Goal: Information Seeking & Learning: Get advice/opinions

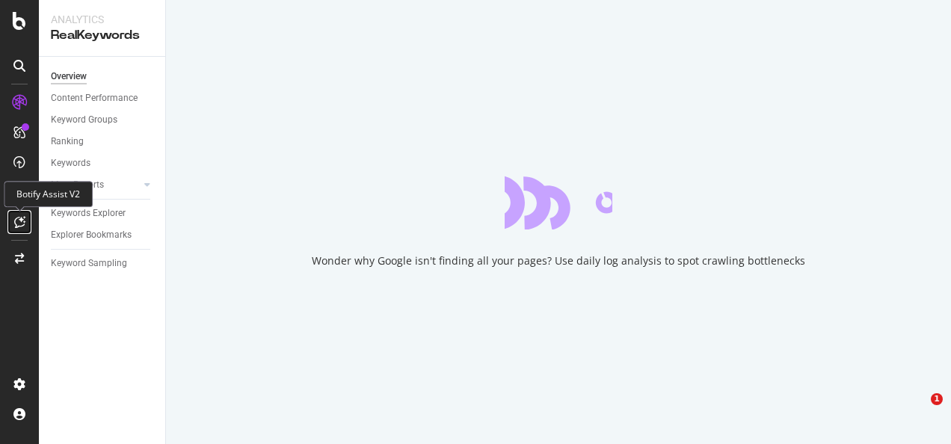
click at [16, 218] on icon at bounding box center [19, 222] width 11 height 12
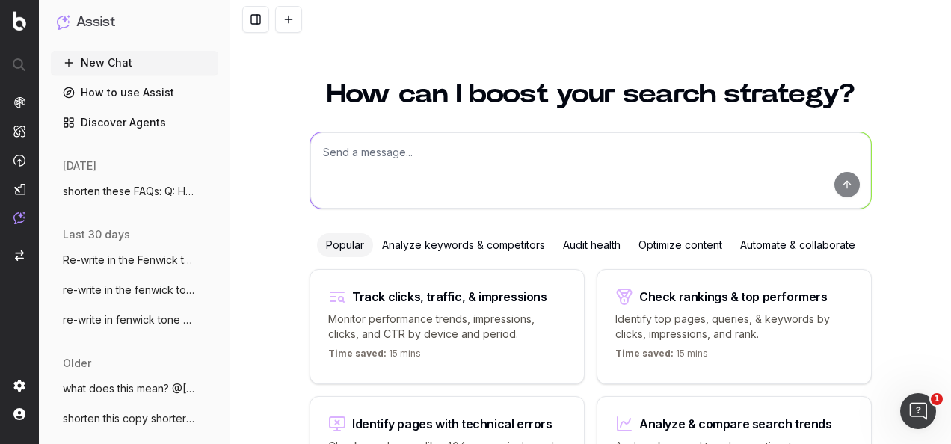
click at [375, 147] on textarea at bounding box center [590, 170] width 561 height 76
paste textarea "lead with discount offer message in subject line/ pre header to encourage high …"
type textarea "sound clear: lead with discount offer message in subject line/ pre header to en…"
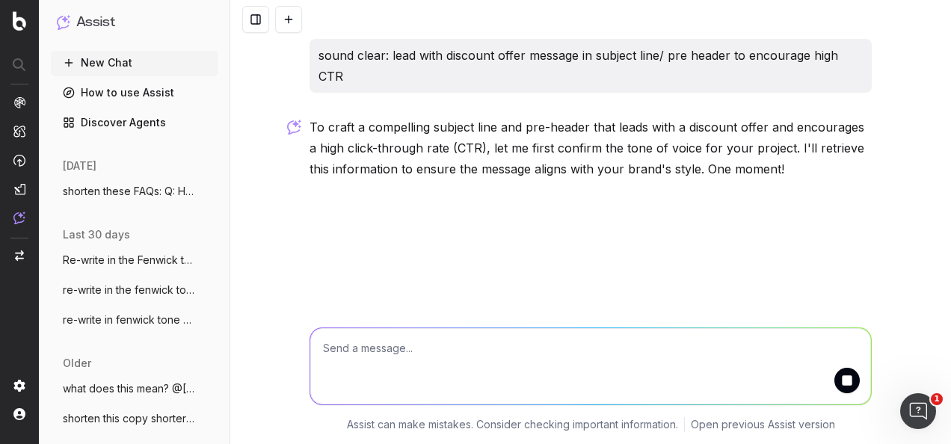
click at [449, 364] on textarea at bounding box center [590, 366] width 561 height 76
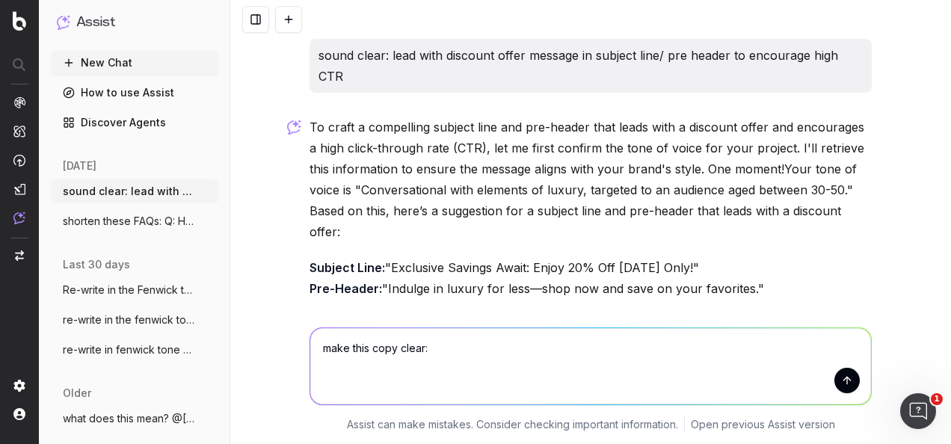
type textarea "make this copy clear: lead with discount offer message in subject line/ pre hea…"
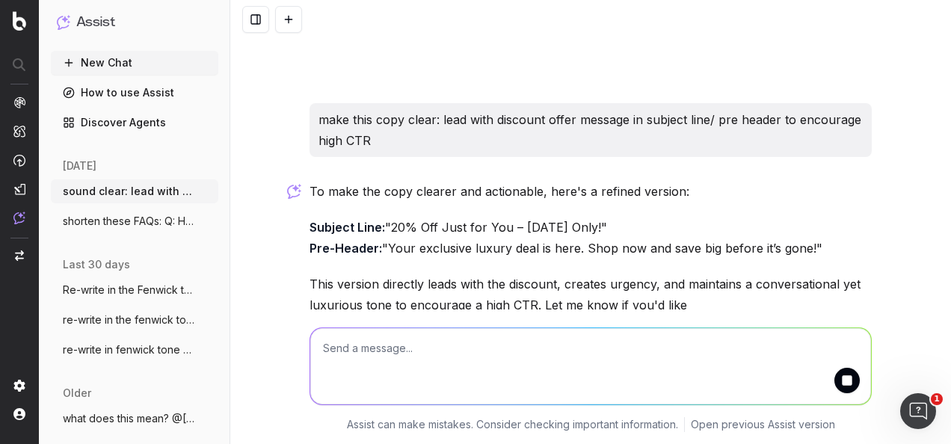
scroll to position [396, 0]
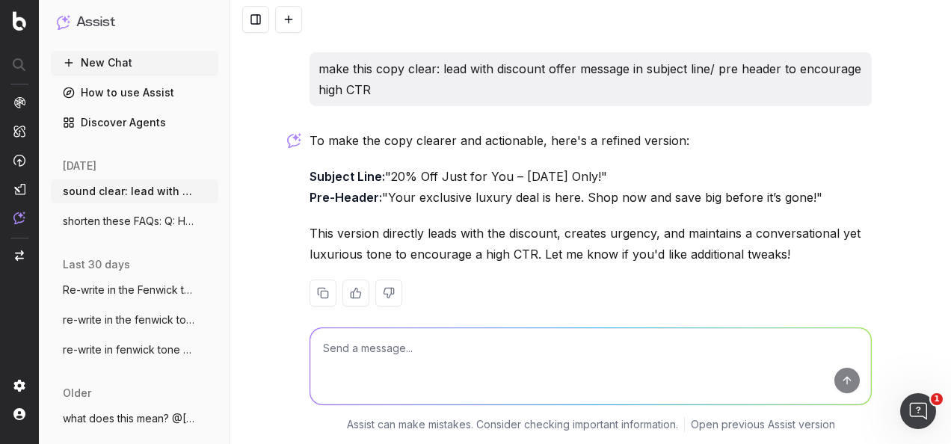
click at [499, 354] on textarea at bounding box center [590, 366] width 561 height 76
paste textarea "Lead with discount offer message in subject line/ pre header to encourage high …"
type textarea "make this point easy to understand: Lead with discount offer message in subject…"
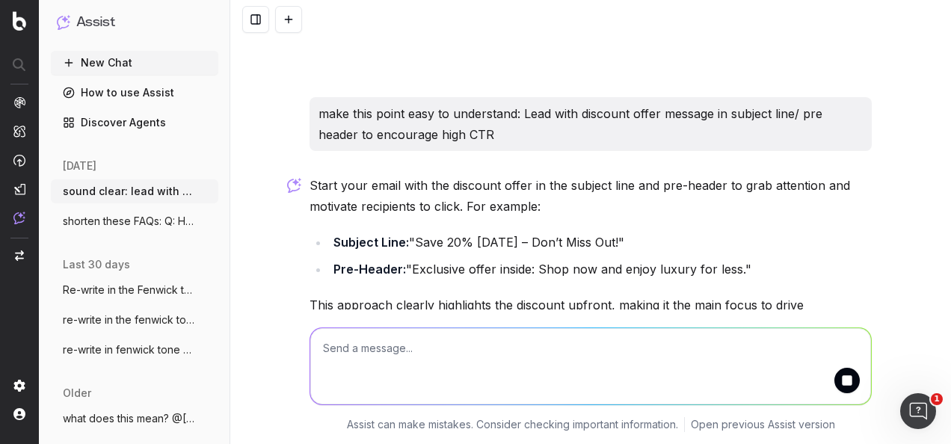
scroll to position [680, 0]
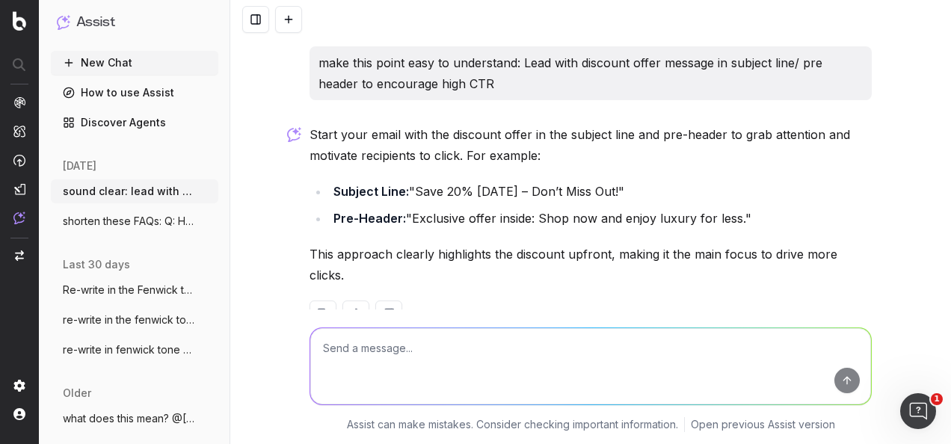
type textarea "i"
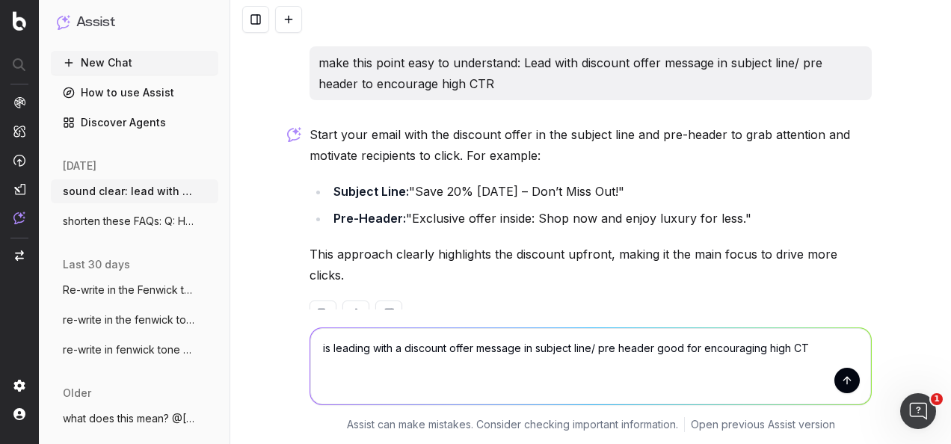
type textarea "is leading with a discount offer message in subject line/ pre header good for e…"
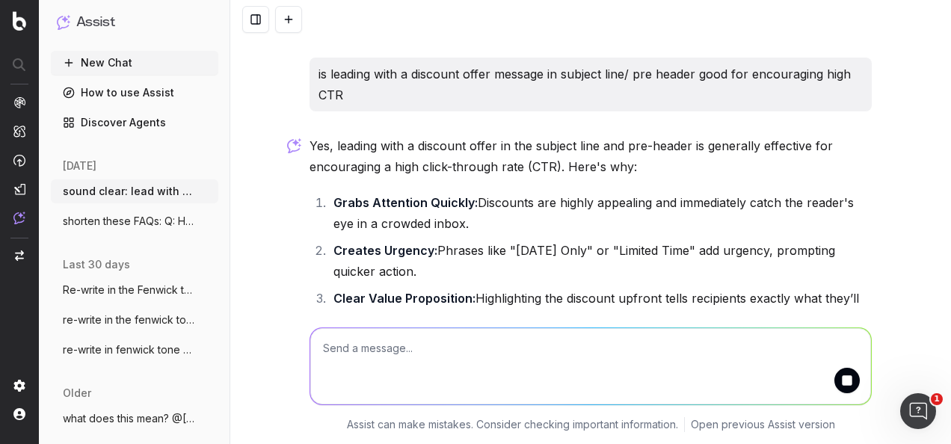
scroll to position [920, 0]
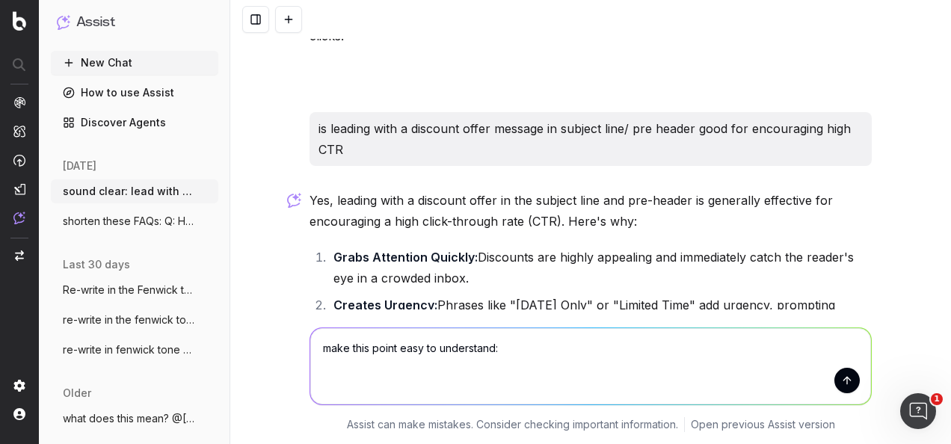
paste textarea "Action item suggestion: Lead with discount offer message in subject line/ pre h…"
type textarea "make this point easy to understand: Action item suggestion: Lead with discount …"
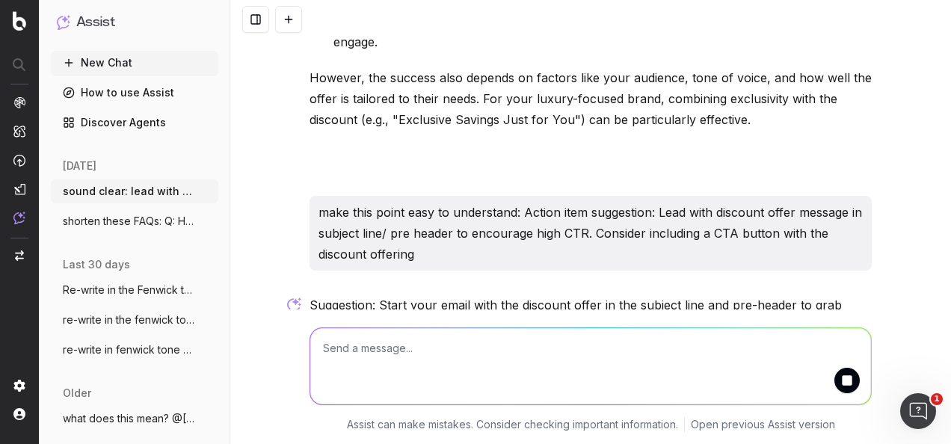
scroll to position [1371, 0]
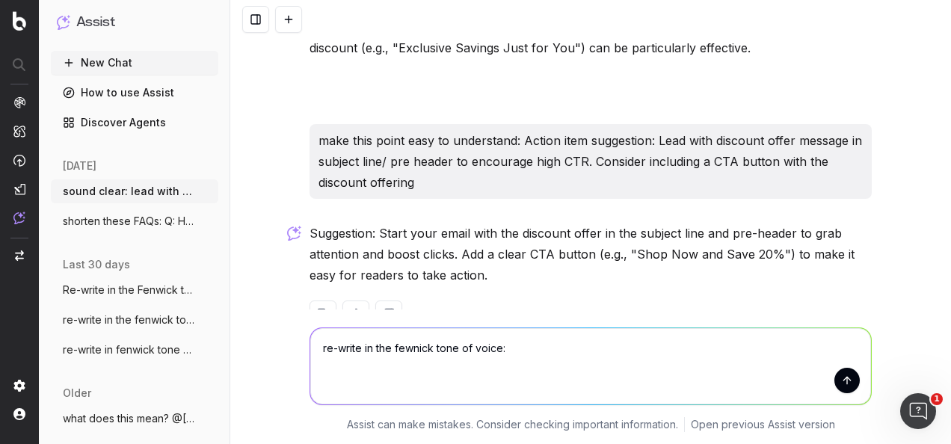
paste textarea "Copy Option 1: NEW IN: Menswear styles Copy Option 2: Shop just arrived styles …"
type textarea "re-write in the fewnick tone of voice: Copy Option 1: NEW IN: Menswear styles C…"
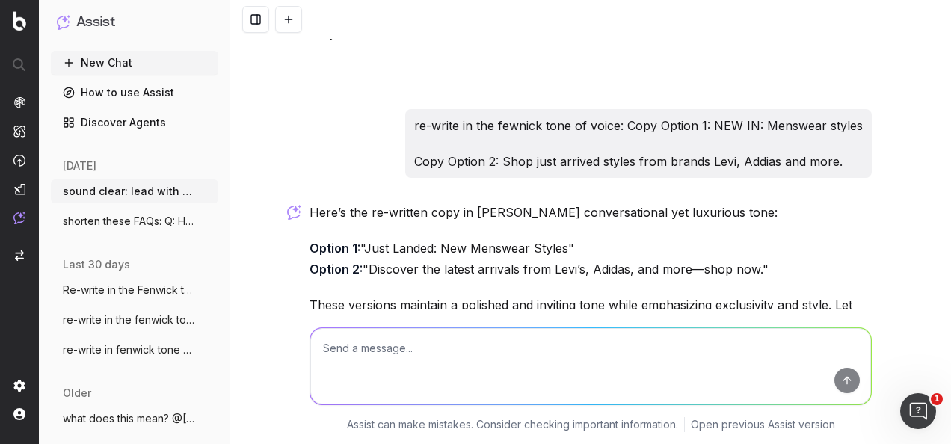
scroll to position [1664, 0]
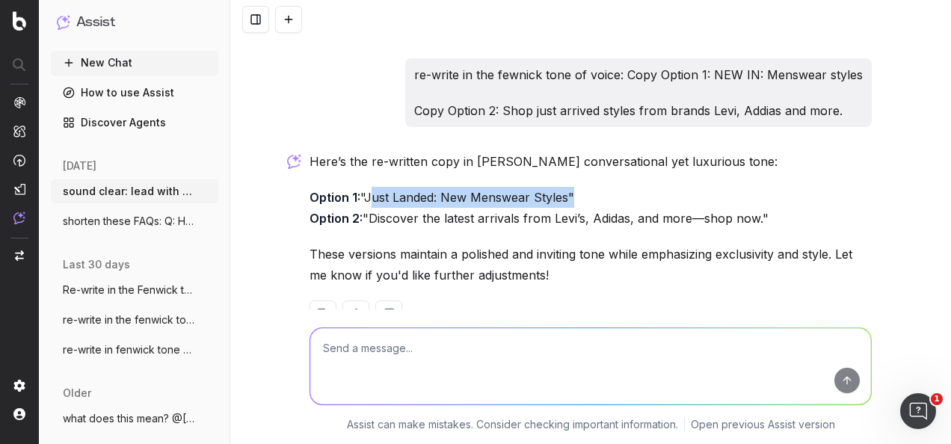
drag, startPoint x: 561, startPoint y: 155, endPoint x: 363, endPoint y: 153, distance: 198.9
click at [363, 187] on p "Option 1: "Just Landed: New Menswear Styles" Option 2: "Discover the latest arr…" at bounding box center [590, 208] width 562 height 42
copy p "Just Landed: New Menswear Styles"
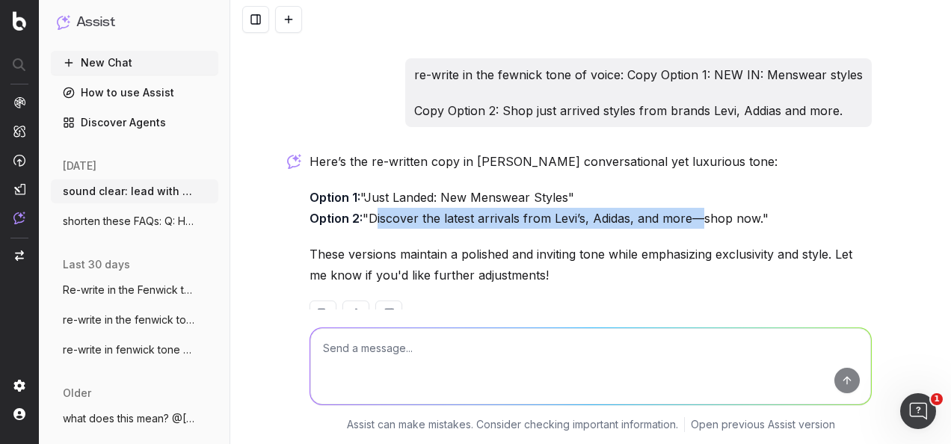
drag, startPoint x: 683, startPoint y: 173, endPoint x: 368, endPoint y: 177, distance: 315.5
click at [368, 187] on p "Option 1: "Just Landed: New Menswear Styles" Option 2: "Discover the latest arr…" at bounding box center [590, 208] width 562 height 42
copy p "Discover the latest arrivals from Levi’s, Adidas, and more"
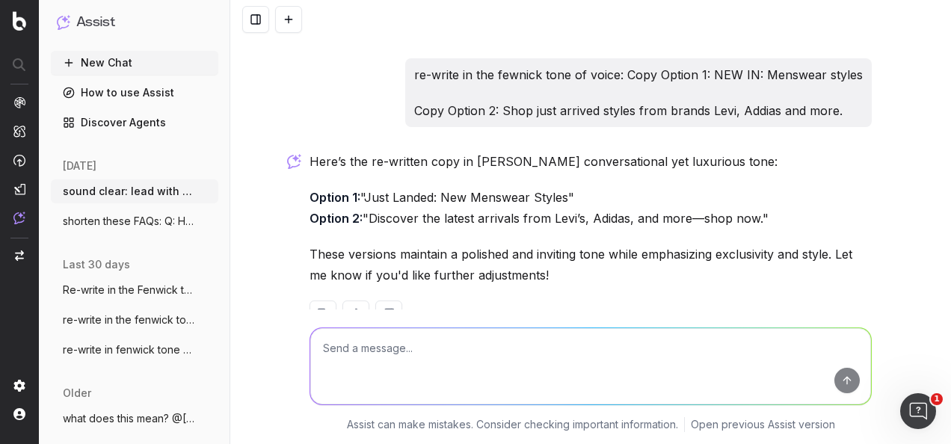
click at [538, 345] on textarea at bounding box center [590, 366] width 561 height 76
type textarea "write a few more copy alternatives"
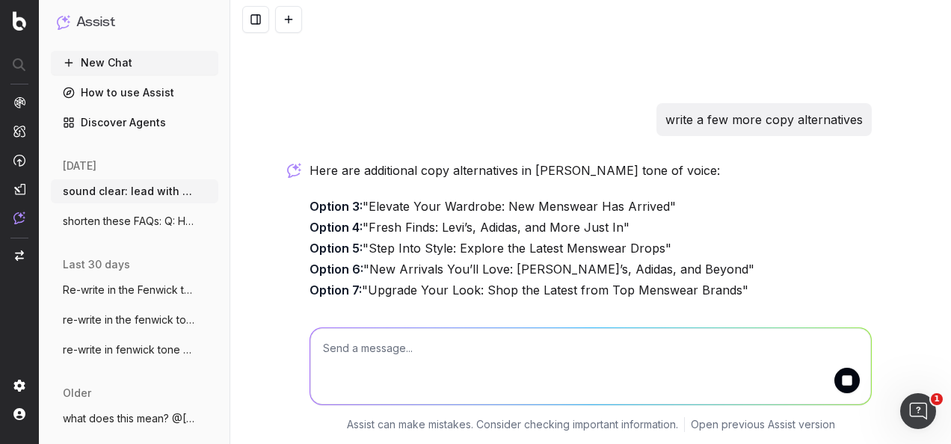
scroll to position [1984, 0]
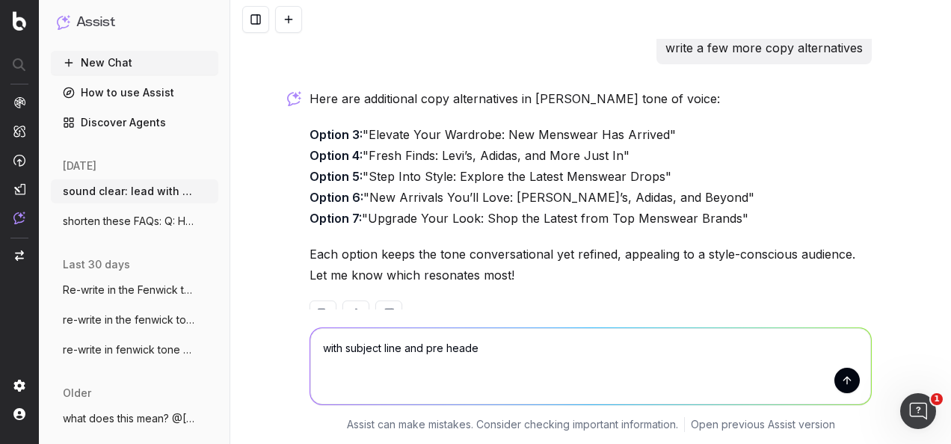
type textarea "with subject line and pre header"
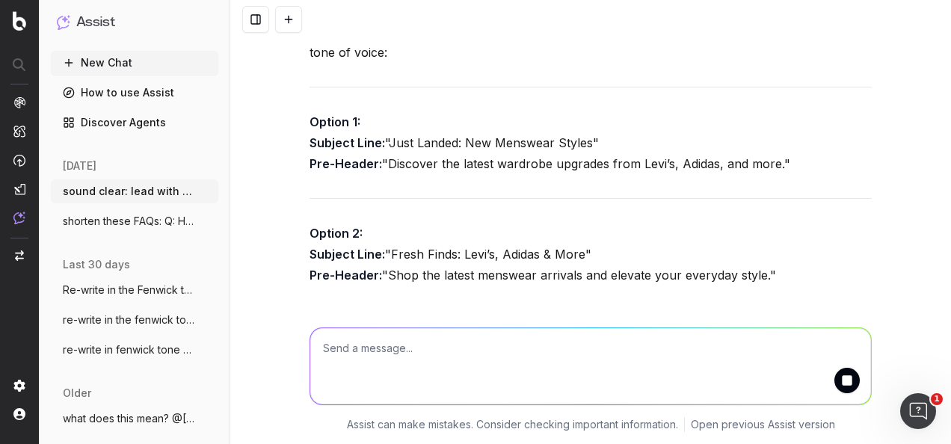
scroll to position [2394, 0]
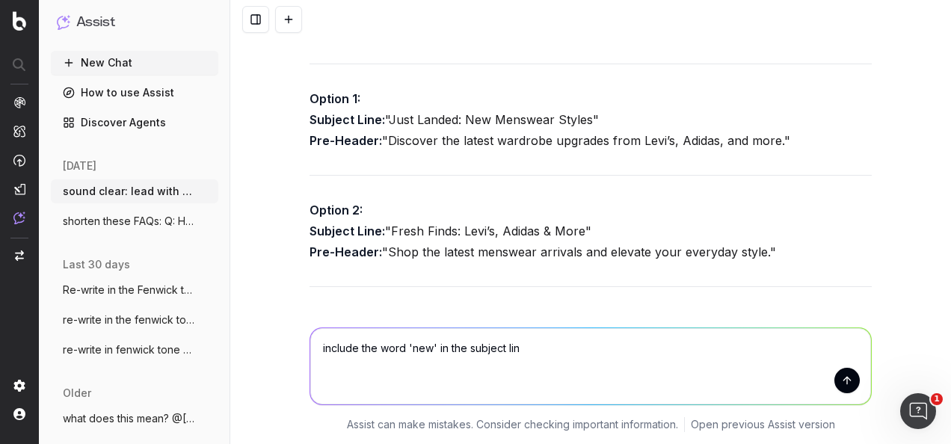
type textarea "include the word 'new' in the subject line"
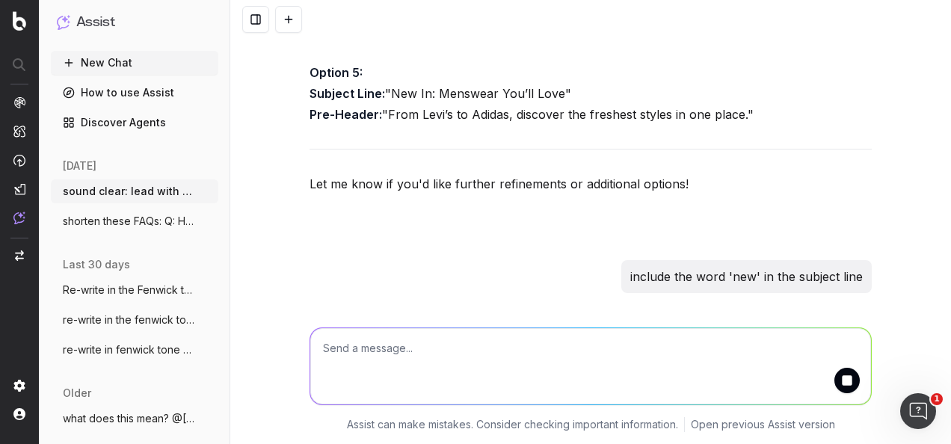
scroll to position [2791, 0]
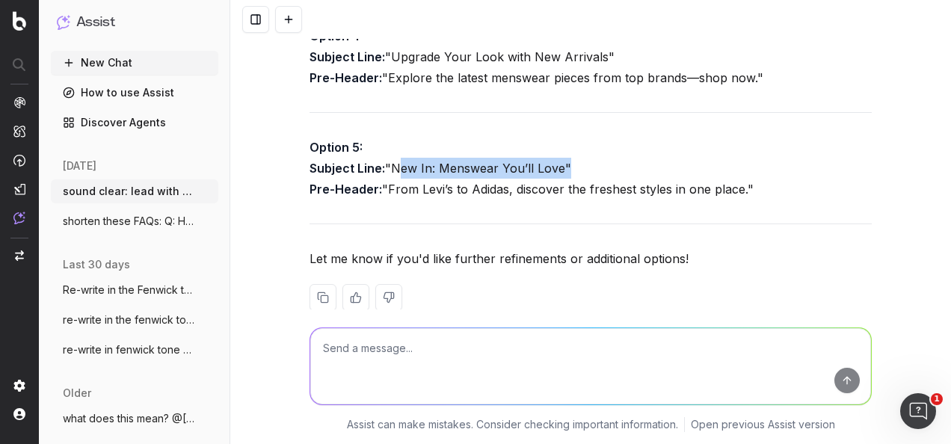
drag, startPoint x: 558, startPoint y: 124, endPoint x: 387, endPoint y: 126, distance: 171.2
click at [387, 137] on p "Option 5: Subject Line: "New In: Menswear You’ll Love" Pre-Header: "From Levi’s…" at bounding box center [590, 168] width 562 height 63
copy p "New In: Menswear You’ll Love"
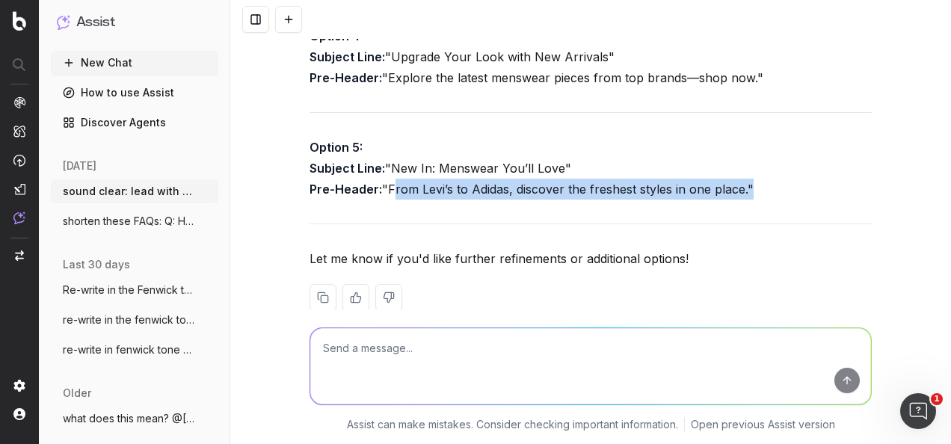
drag, startPoint x: 384, startPoint y: 145, endPoint x: 741, endPoint y: 145, distance: 356.6
click at [741, 145] on p "Option 5: Subject Line: "New In: Menswear You’ll Love" Pre-Header: "From Levi’s…" at bounding box center [590, 168] width 562 height 63
copy p "From Levi’s to Adidas, discover the freshest styles in one place."
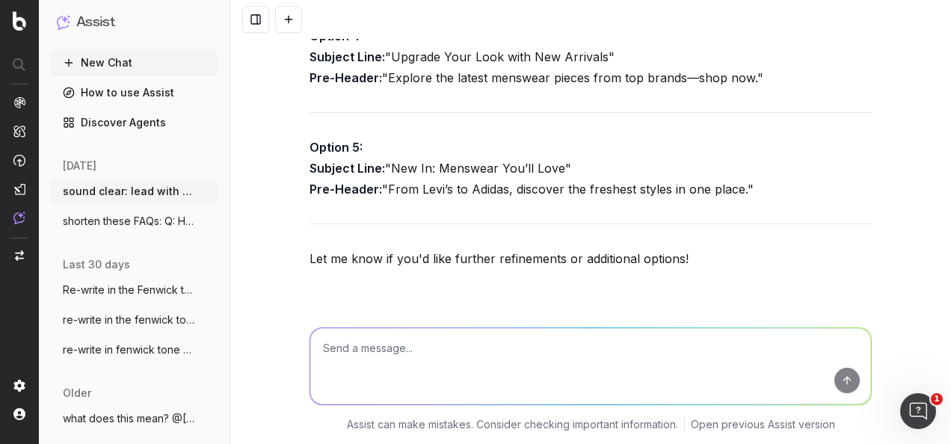
click at [416, 341] on textarea at bounding box center [590, 366] width 561 height 76
paste textarea "Make this message clear: Brief only includes menswear noms and summary brief st…"
type textarea "Make this message clear: Brief only includes menswear noms and summary brief st…"
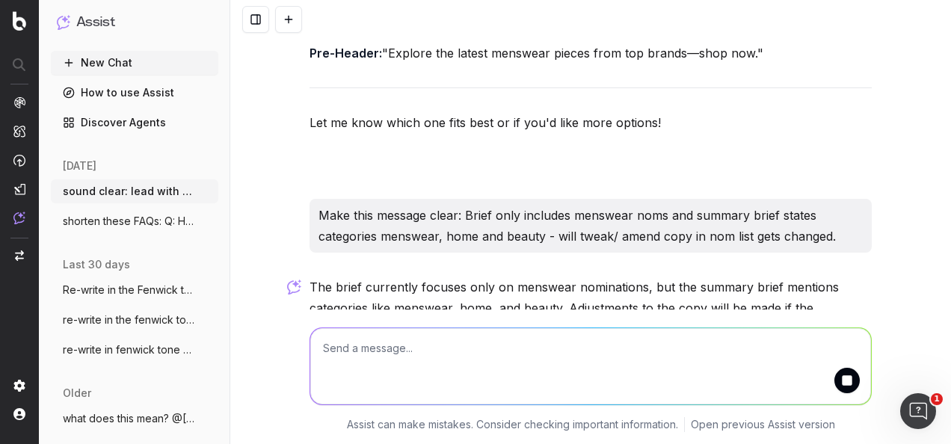
scroll to position [3748, 0]
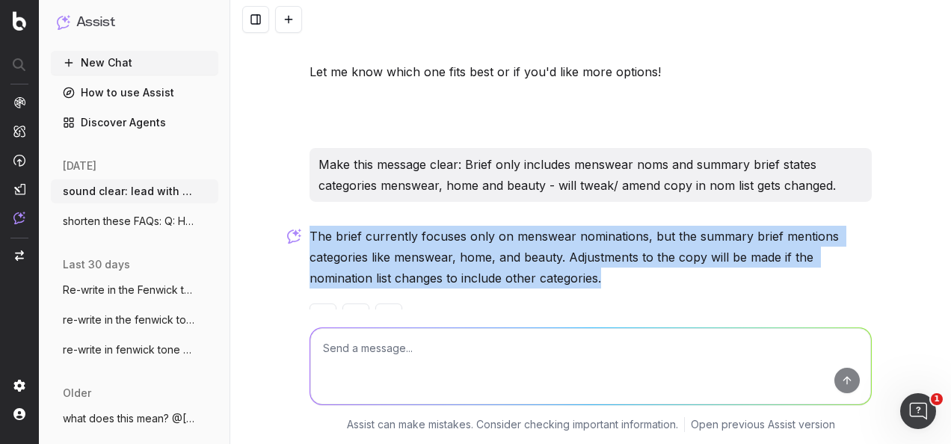
drag, startPoint x: 598, startPoint y: 234, endPoint x: 302, endPoint y: 187, distance: 299.8
copy p "The brief currently focuses only on menswear nominations, but the summary brief…"
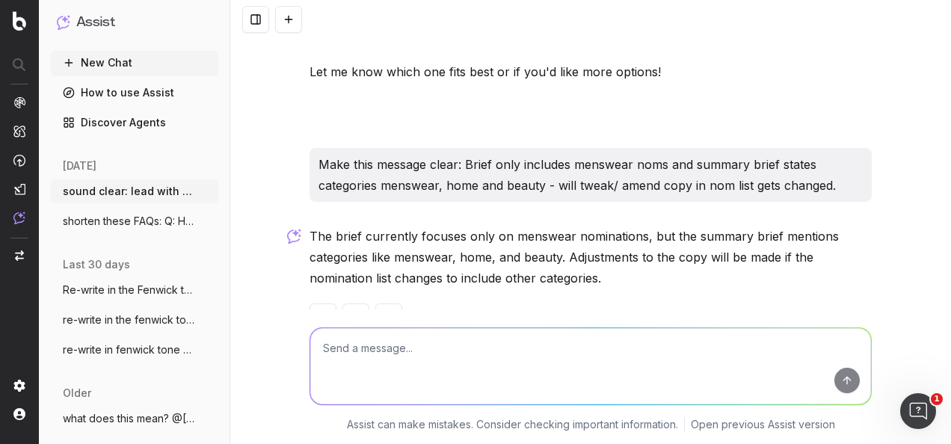
click at [538, 356] on textarea at bounding box center [590, 366] width 561 height 76
type textarea "is the brand name 'adidas' capitalised?"
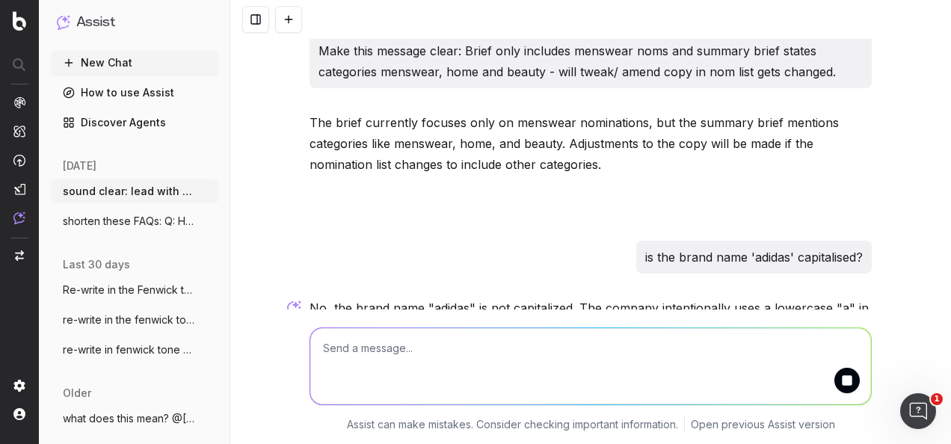
scroll to position [3913, 0]
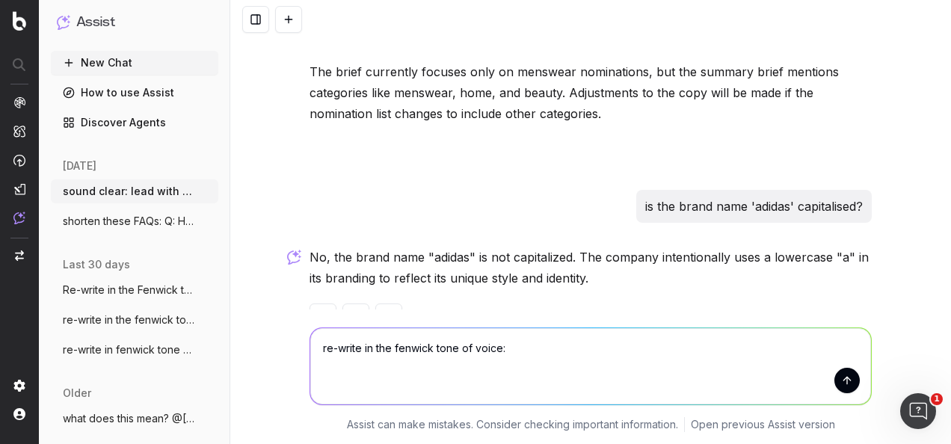
paste textarea "Just arrived and new for you. Discover and shop our latest menswear arrivals at…"
type textarea "re-write in the fenwick tone of voice: Just arrived and new for you. Discover a…"
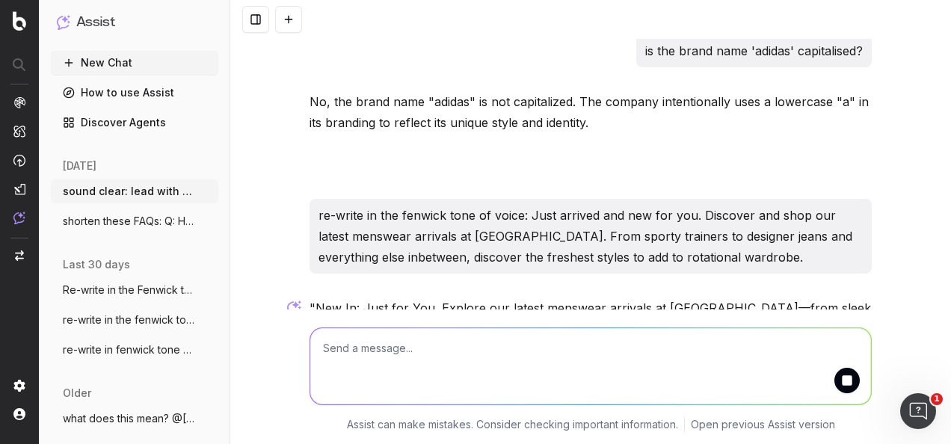
scroll to position [4140, 0]
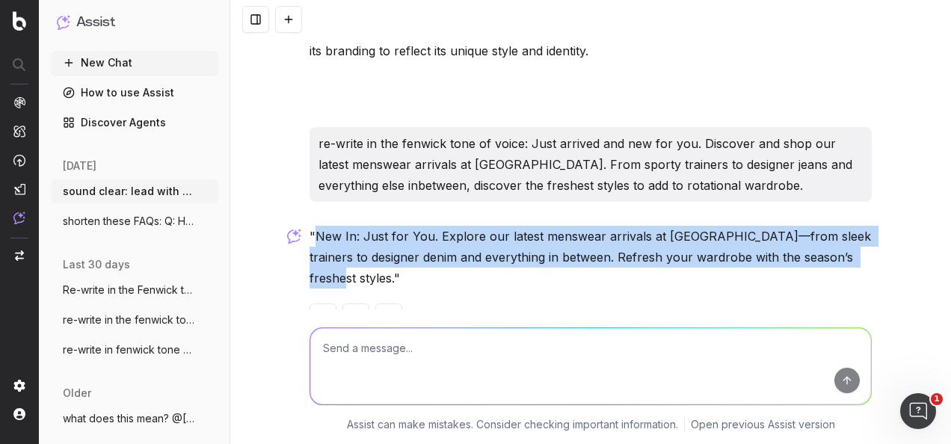
drag, startPoint x: 340, startPoint y: 233, endPoint x: 309, endPoint y: 198, distance: 46.6
click at [309, 226] on p ""New In: Just for You. Explore our latest menswear arrivals at Fenwick—from sle…" at bounding box center [590, 257] width 562 height 63
copy p "New In: Just for You. Explore our latest menswear arrivals at Fenwick—from slee…"
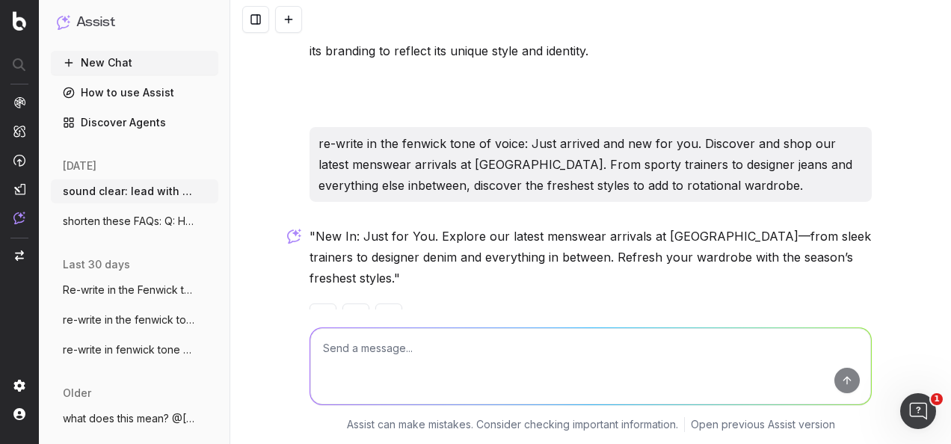
click at [532, 345] on textarea at bounding box center [590, 366] width 561 height 76
type textarea "write a secondary copy version that highlights newness"
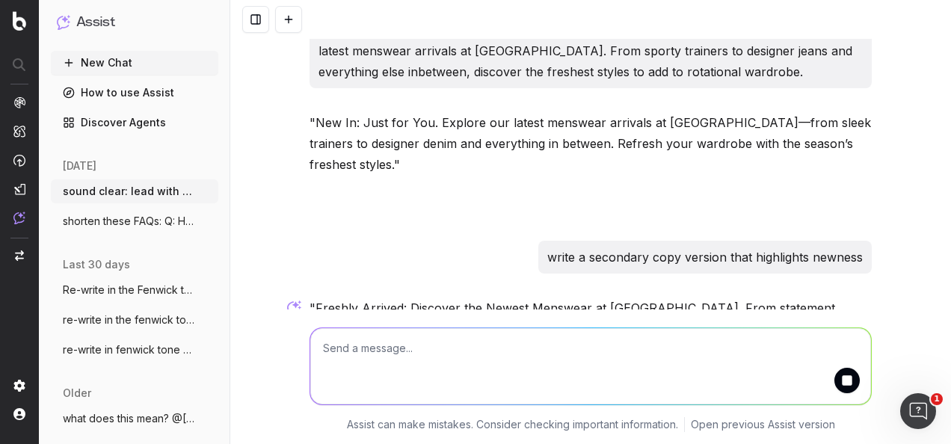
scroll to position [4305, 0]
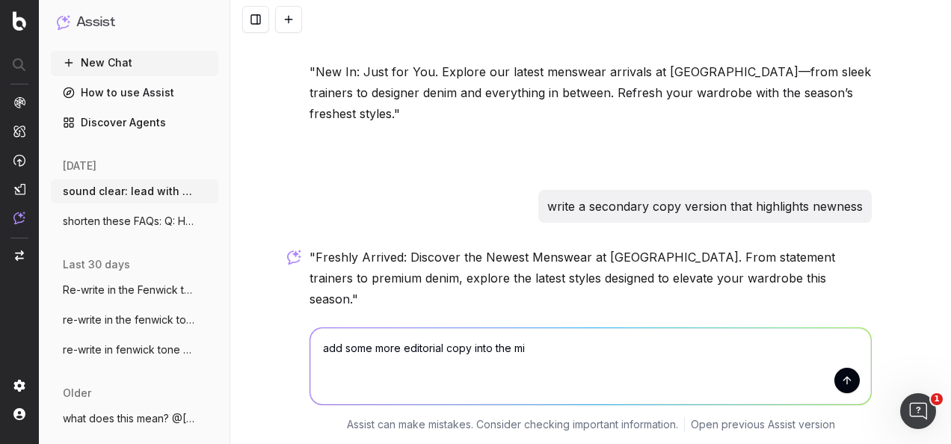
type textarea "add some more editorial copy into the mix"
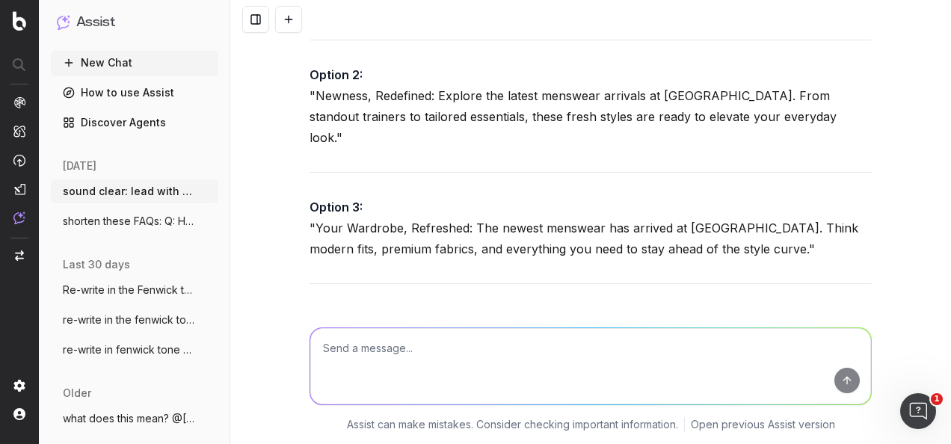
scroll to position [4882, 0]
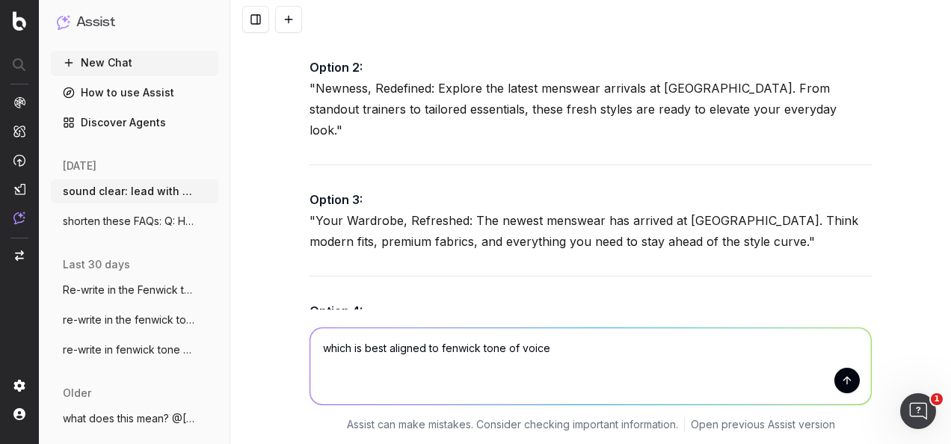
type textarea "which is best aligned to fenwick tone of voice?"
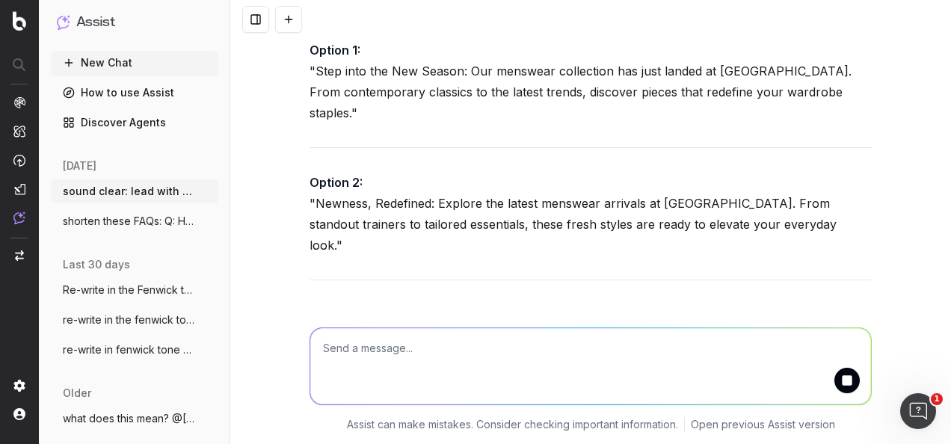
scroll to position [4753, 0]
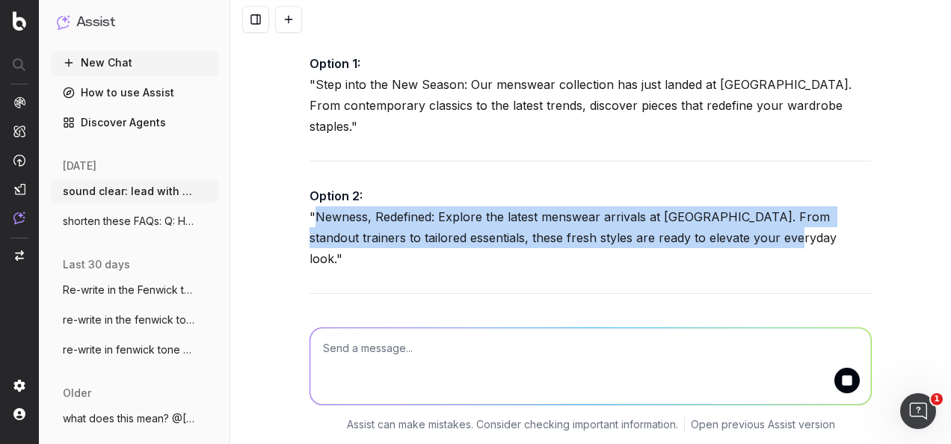
drag, startPoint x: 740, startPoint y: 151, endPoint x: 307, endPoint y: 125, distance: 433.6
click at [309, 185] on p "Option 2: "Newness, Redefined: Explore the latest menswear arrivals at Fenwick.…" at bounding box center [590, 227] width 562 height 84
copy p "Newness, Redefined: Explore the latest menswear arrivals at Fenwick. From stand…"
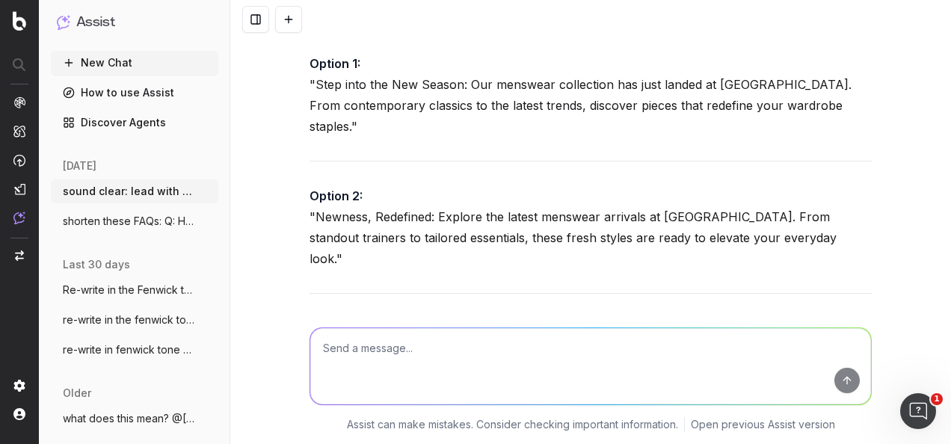
click at [583, 368] on textarea at bounding box center [590, 366] width 561 height 76
type textarea "R"
paste textarea "Title Copy Option 1: MEN'S NEW IN Copy Option 2: LOOK WHAT'S JUST ARRIVED"
type textarea "re-write these email copy titles in the fenwick tone of voice: Title Copy Optio…"
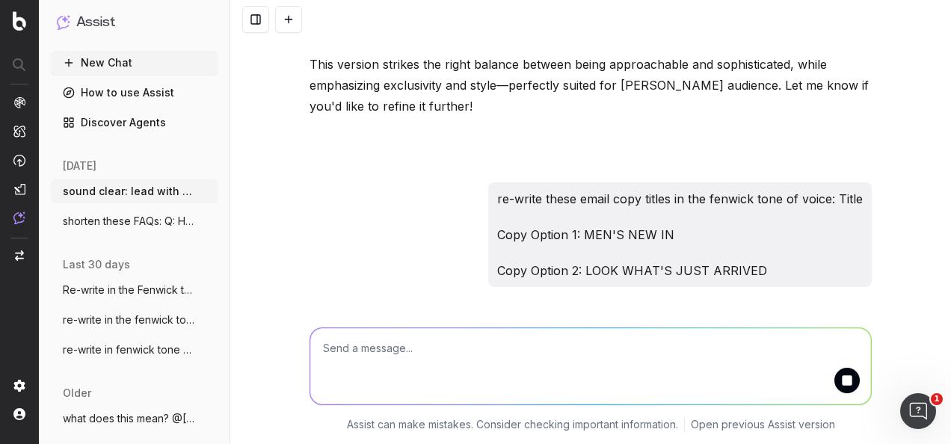
scroll to position [5680, 0]
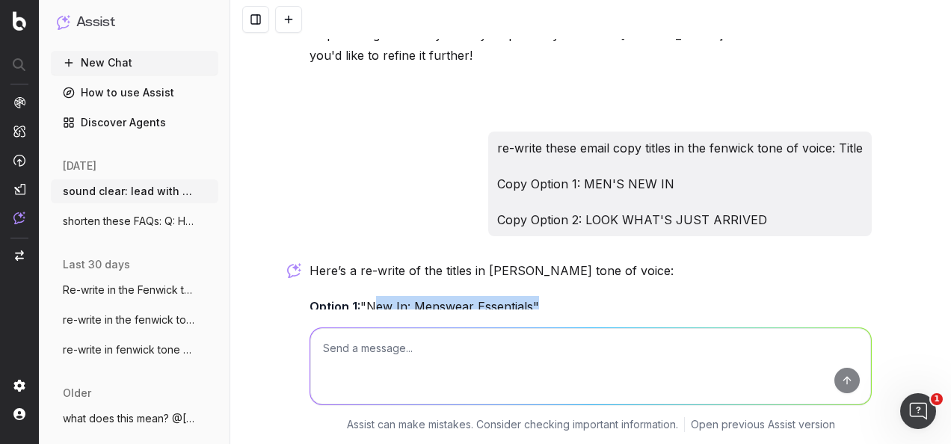
drag, startPoint x: 527, startPoint y: 152, endPoint x: 363, endPoint y: 151, distance: 163.7
click at [363, 296] on p "Option 1: "New In: Menswear Essentials" Option 2: "Just Landed: Fresh Menswear …" at bounding box center [590, 317] width 562 height 42
copy p "New In: Menswear Essentials"
drag, startPoint x: 561, startPoint y: 176, endPoint x: 366, endPoint y: 176, distance: 195.1
click at [366, 296] on p "Option 1: "New In: Menswear Essentials" Option 2: "Just Landed: Fresh Menswear …" at bounding box center [590, 317] width 562 height 42
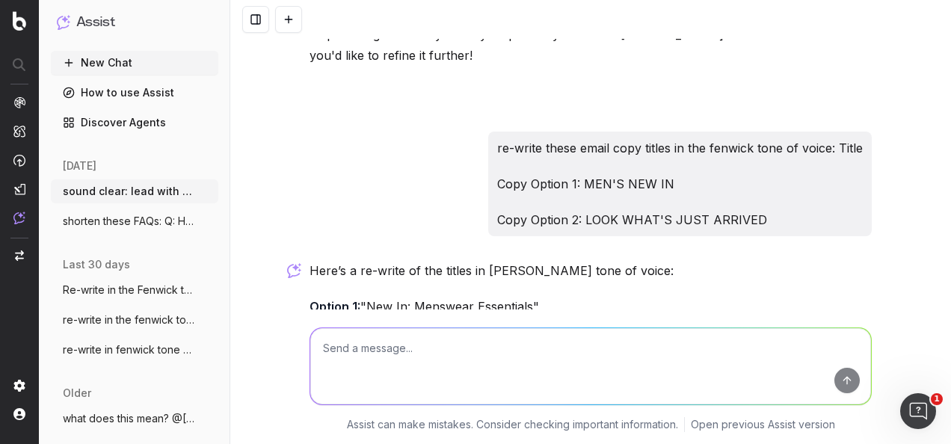
copy p "Just Landed: Fresh Menswear Find"
click at [453, 381] on textarea at bounding box center [590, 366] width 561 height 76
paste textarea "Copy has been added to the brief. The brief currently focuses only on menswear …"
type textarea "make clear: Copy has been added to the brief. The brief currently focuses only …"
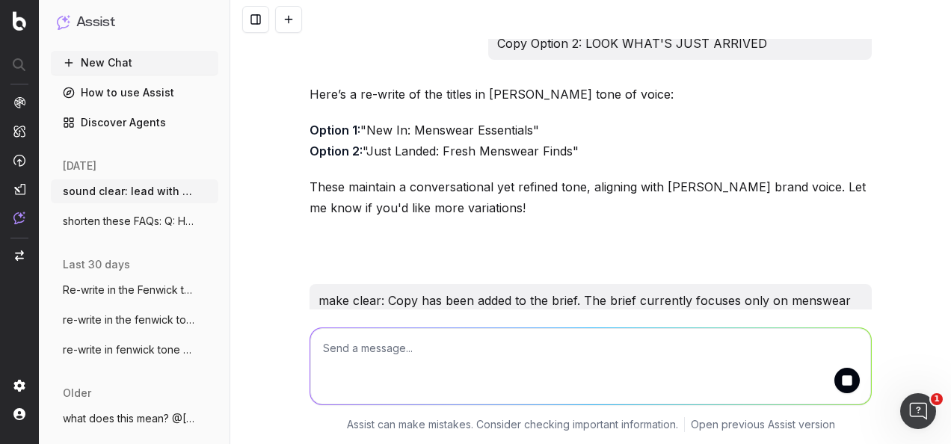
scroll to position [5907, 0]
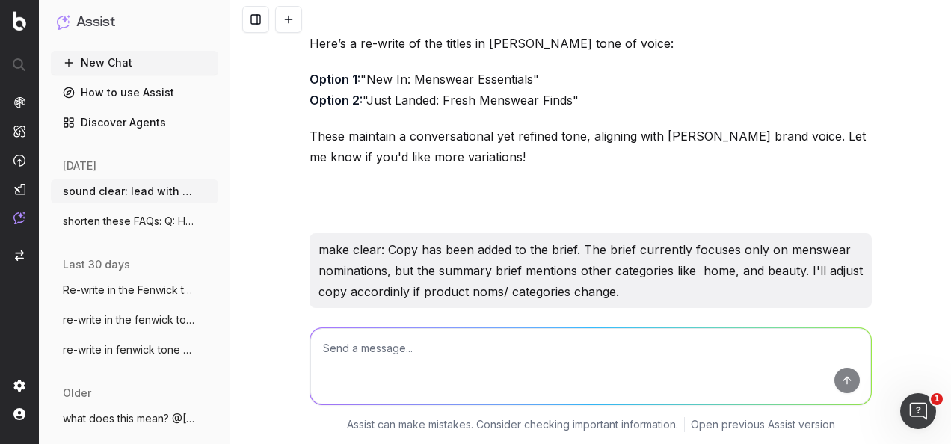
drag, startPoint x: 681, startPoint y: 235, endPoint x: 300, endPoint y: 190, distance: 383.9
copy p "Copy has been added to the brief, which currently focuses only on menswear nomi…"
click at [567, 360] on textarea at bounding box center [590, 366] width 561 height 76
paste textarea "That's ok, yes we caught up yesterday afternoon so that was nice."
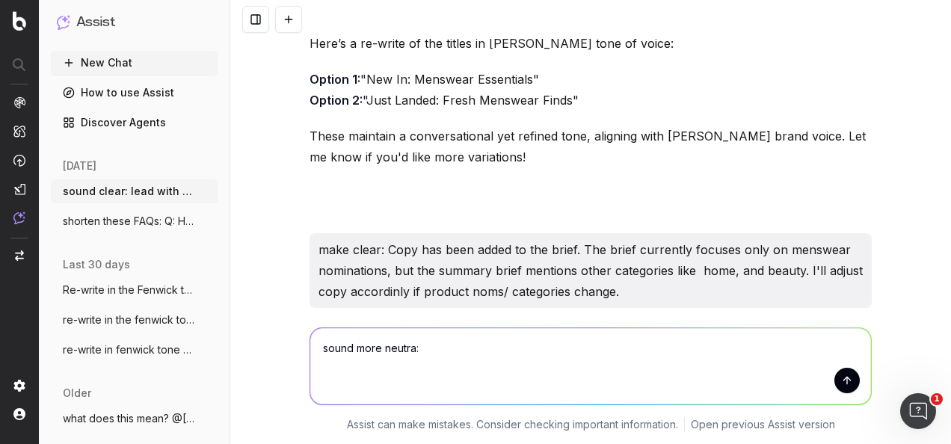
type textarea "sound more neutra: That's ok, yes we caught up yesterday afternoon so that was …"
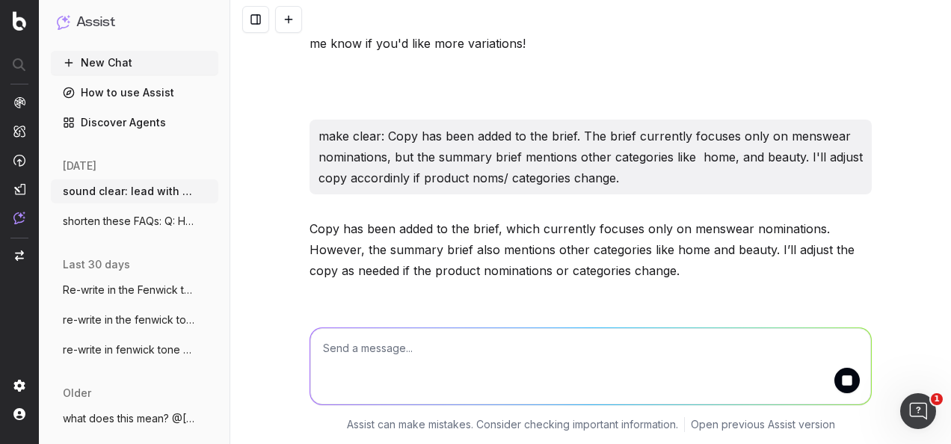
scroll to position [6072, 0]
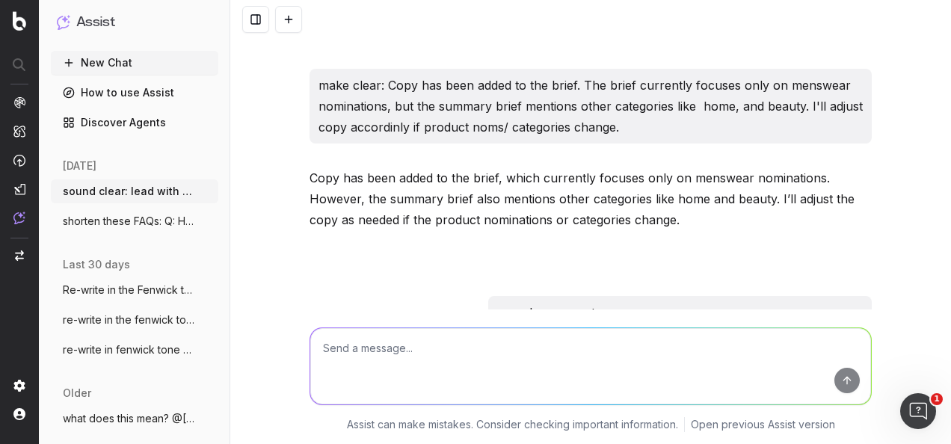
click at [653, 374] on p "That's fine, we caught up yesterday afternoon, which was good." at bounding box center [590, 384] width 562 height 21
click at [641, 302] on p "sound more neutra: That's ok, yes we caught up yesterday afternoon so that was …" at bounding box center [680, 323] width 366 height 42
click at [513, 396] on textarea at bounding box center [590, 366] width 561 height 76
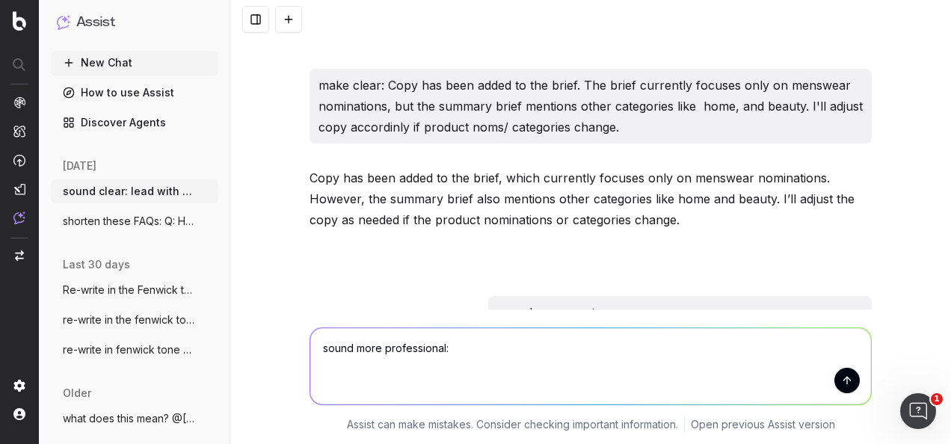
paste textarea "That's ok, yes we caught up yesterday afternoon so that was nice."
type textarea "sound more professional: That's ok, yes we caught up yesterday afternoon so tha…"
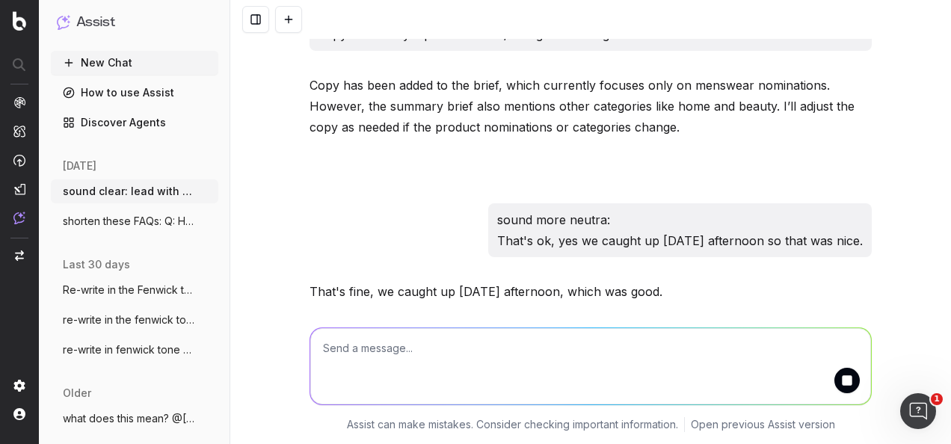
scroll to position [6215, 0]
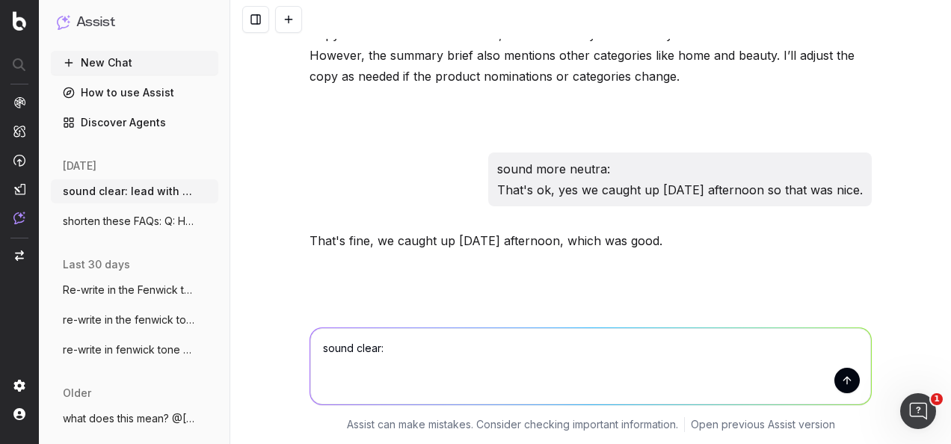
paste textarea "Include a CTA copy button with the offer message only e,g 'Shop up to 15% off'."
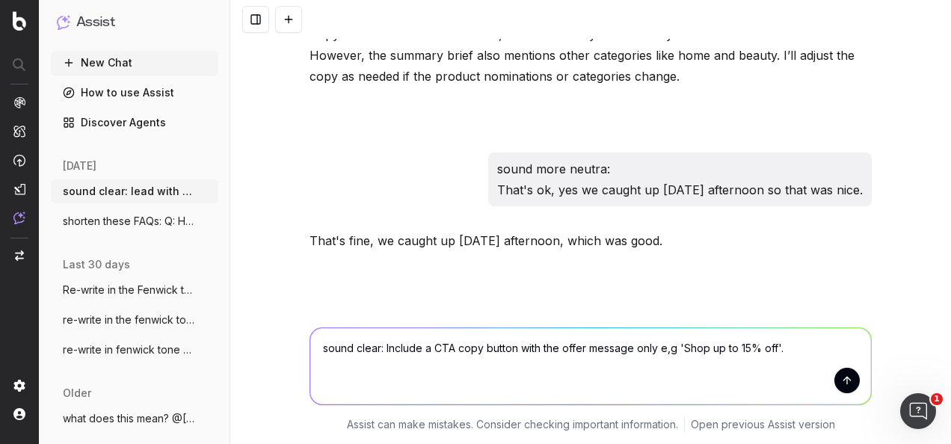
click at [605, 350] on textarea "sound clear: Include a CTA copy button with the offer message only e,g 'Shop up…" at bounding box center [590, 366] width 561 height 76
click at [656, 346] on textarea "sound clear: Include a CTA copy button with the offer message only e,g 'Shop up…" at bounding box center [590, 366] width 561 height 76
type textarea "sound clear: Include a CTA copy button with the offer message only e. g 'Shop u…"
click at [792, 347] on textarea "sound clear: Include a CTA copy button with the offer message only e. g 'Shop u…" at bounding box center [590, 366] width 561 height 76
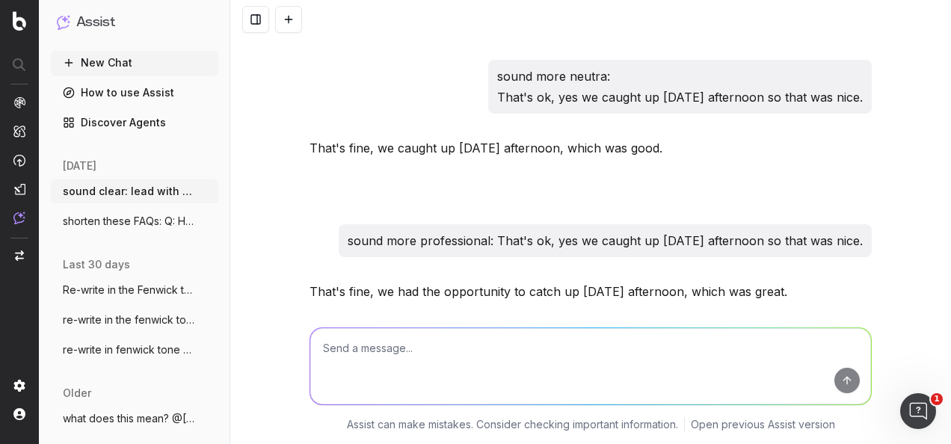
scroll to position [6359, 0]
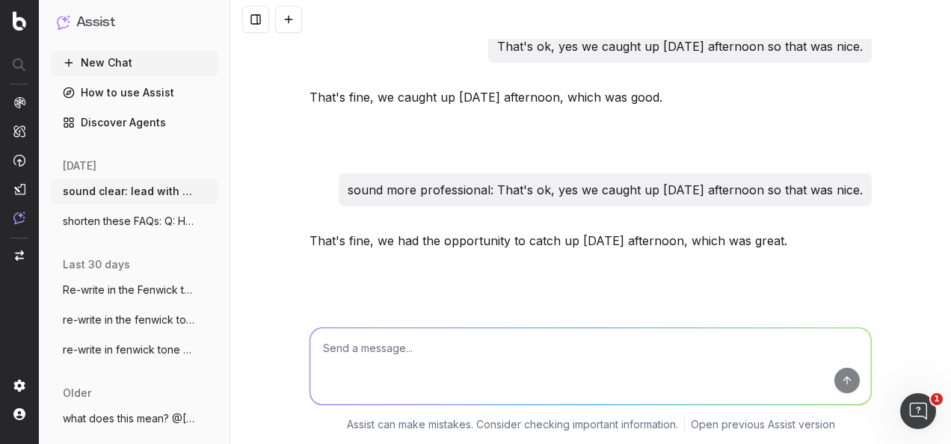
drag, startPoint x: 803, startPoint y: 232, endPoint x: 301, endPoint y: 232, distance: 502.4
click at [556, 377] on textarea at bounding box center [590, 366] width 561 height 76
paste textarea "SL: Transistional Skincare: Top Beauty Buys PH: Shop brands Dior, Estee Lauder …"
type textarea "re-write in the fenwick tone of voice: SL: Transistional Skincare: Top Beauty B…"
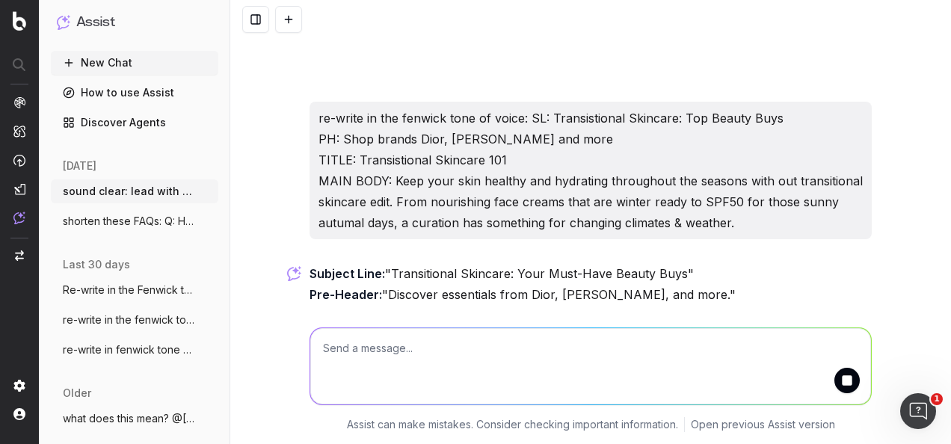
scroll to position [6769, 0]
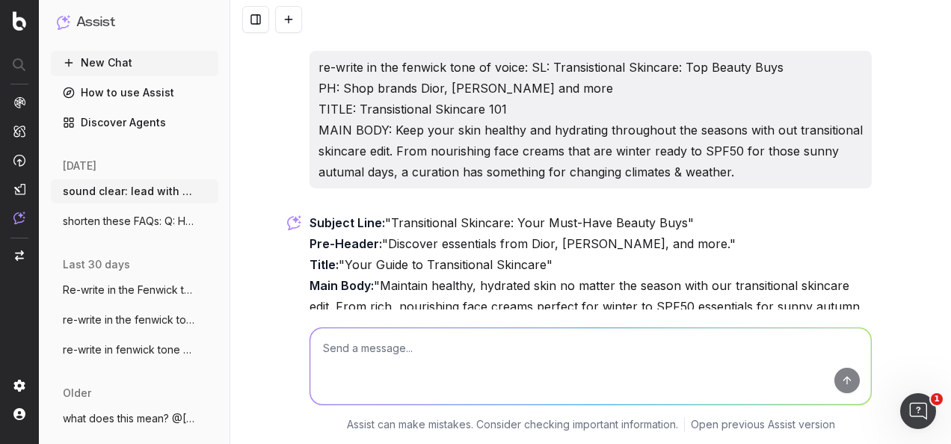
drag, startPoint x: 856, startPoint y: 176, endPoint x: 307, endPoint y: 77, distance: 557.5
click at [309, 212] on p "Subject Line: "Transitional Skincare: Your Must-Have Beauty Buys" Pre-Header: "…" at bounding box center [590, 275] width 562 height 126
click at [511, 342] on textarea at bounding box center [590, 366] width 561 height 76
paste textarea "Subject Line Copy option 1: Transitional Skincare: Your Must-Have Beauty Buys C…"
type textarea "write me copy option 2: Subject Line Copy option 1: Transitional Skincare: Your…"
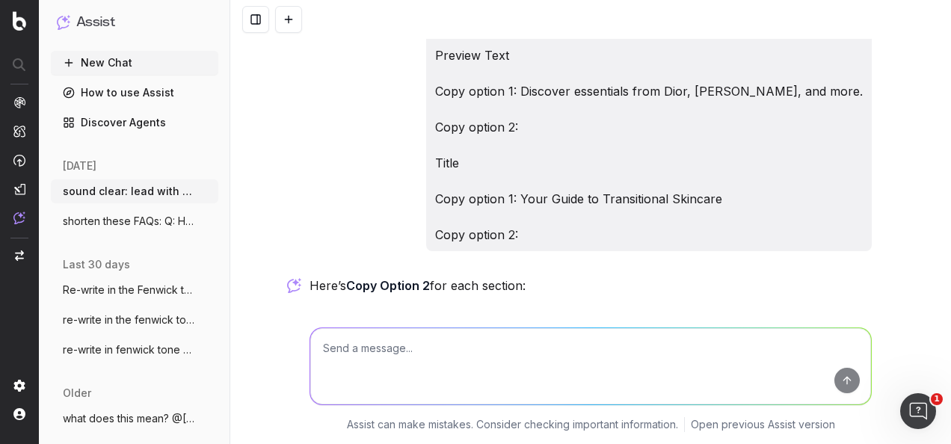
scroll to position [7367, 0]
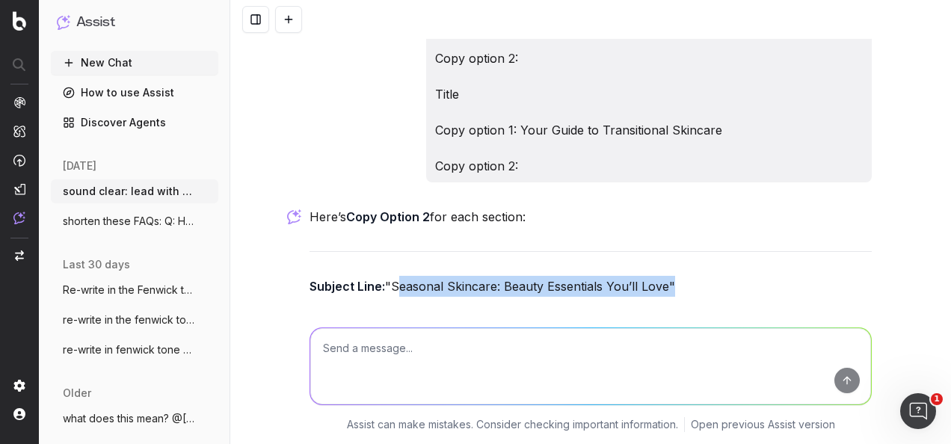
drag, startPoint x: 387, startPoint y: 133, endPoint x: 664, endPoint y: 139, distance: 276.7
click at [664, 276] on p "Subject Line: "Seasonal Skincare: Beauty Essentials You’ll Love"" at bounding box center [590, 286] width 562 height 21
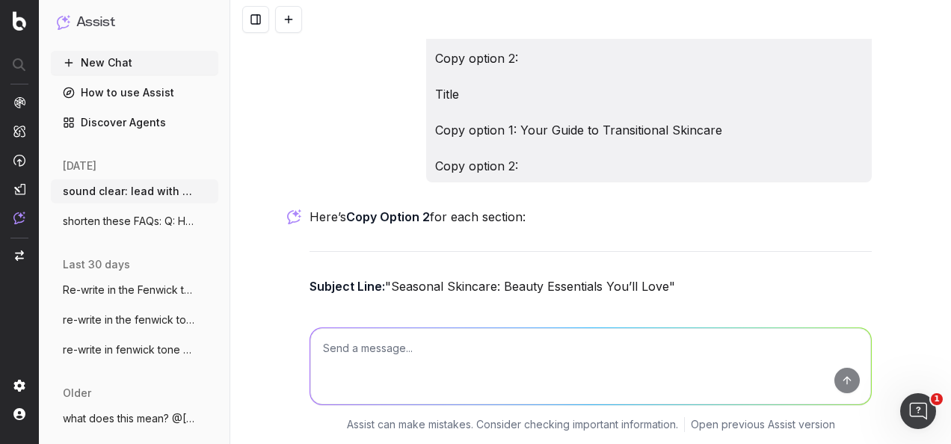
drag, startPoint x: 391, startPoint y: 172, endPoint x: 780, endPoint y: 176, distance: 389.5
click at [780, 312] on p "Preview Text: "Explore must-haves from Dior, Estée Lauder, and other iconic bra…" at bounding box center [590, 322] width 562 height 21
drag, startPoint x: 345, startPoint y: 202, endPoint x: 535, endPoint y: 209, distance: 190.8
click at [535, 348] on p "Title: "Transitional Skincare Made Simple"" at bounding box center [590, 358] width 562 height 21
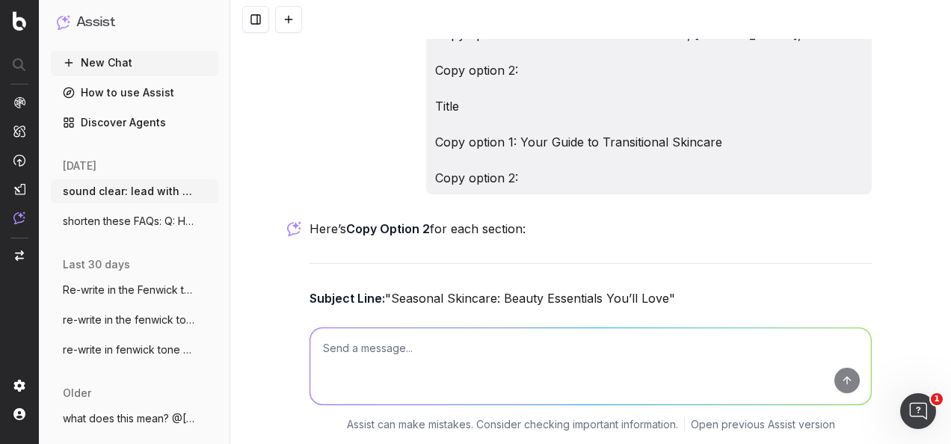
scroll to position [7409, 0]
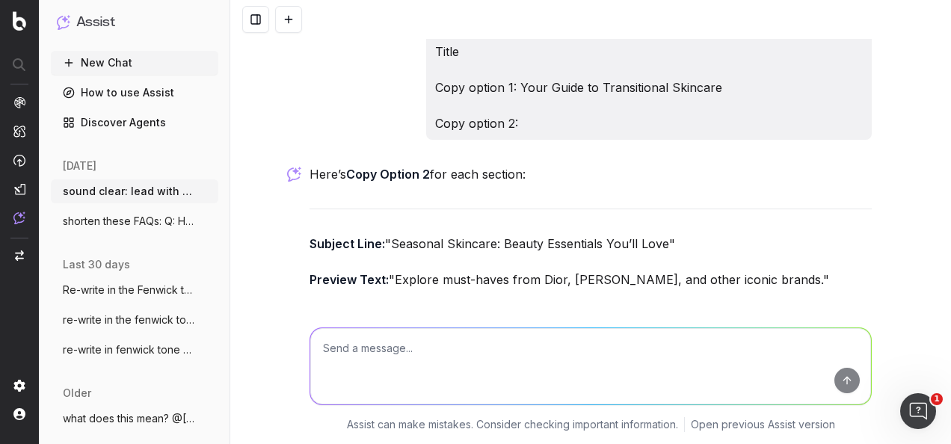
click at [484, 350] on textarea at bounding box center [590, 366] width 561 height 76
type textarea "and a body copy"
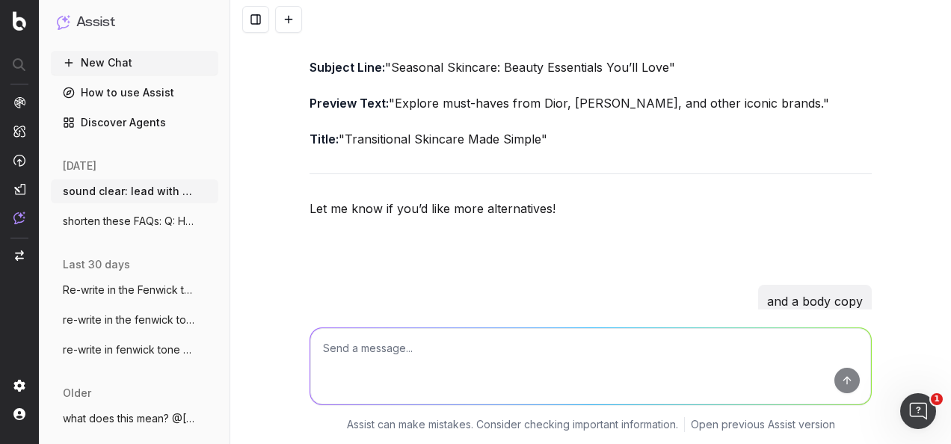
scroll to position [7660, 0]
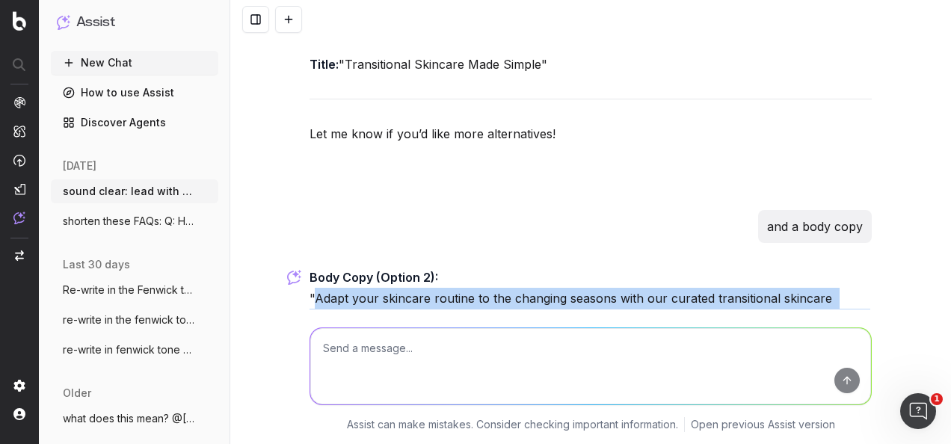
drag, startPoint x: 413, startPoint y: 232, endPoint x: 308, endPoint y: 146, distance: 135.4
click at [309, 267] on p "Body Copy (Option 2): "Adapt your skincare routine to the changing seasons with…" at bounding box center [590, 330] width 562 height 126
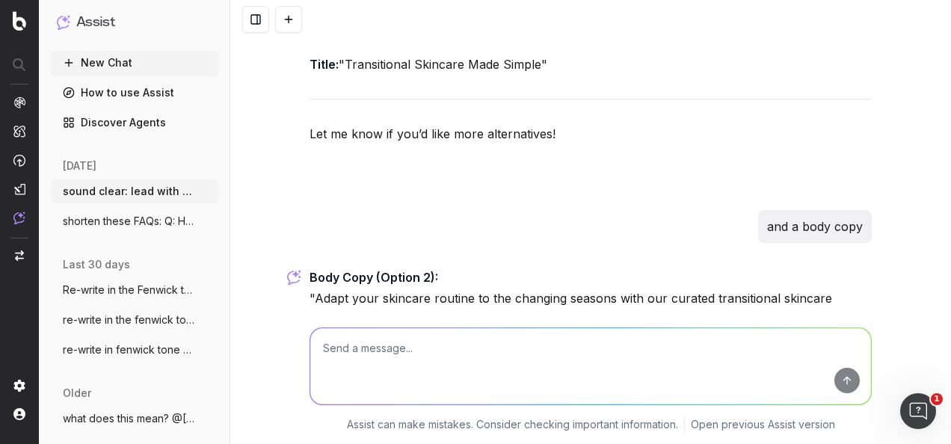
click at [474, 348] on textarea at bounding box center [590, 366] width 561 height 76
type textarea "R"
paste textarea ""This way for Mediterranean’s best flavours. Ordinarily you’d be feasting on au…"
type textarea "re-write in the fenwick tone of voice: "This way for Mediterranean’s best flavo…"
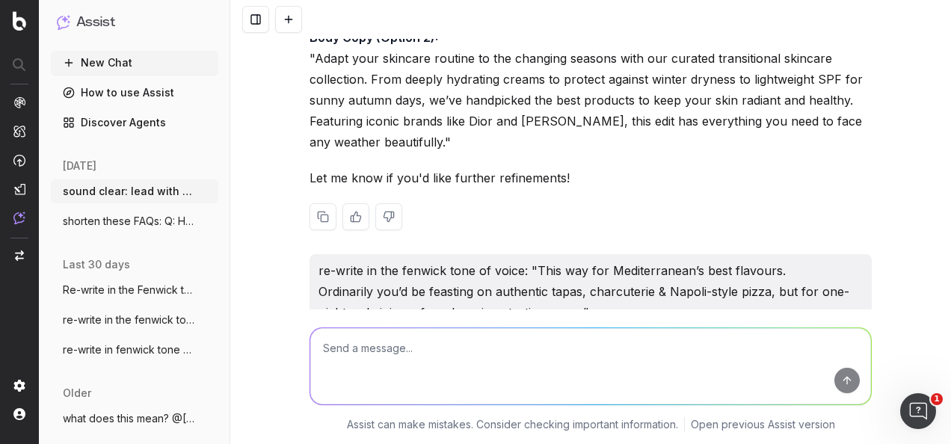
scroll to position [7921, 0]
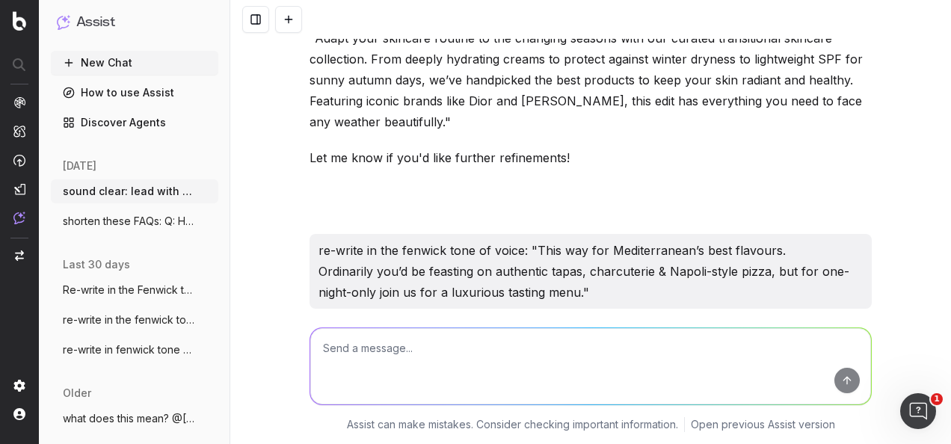
drag, startPoint x: 475, startPoint y: 232, endPoint x: 298, endPoint y: 188, distance: 181.7
click at [502, 381] on textarea at bounding box center [590, 366] width 561 height 76
type textarea "W"
type textarea "w"
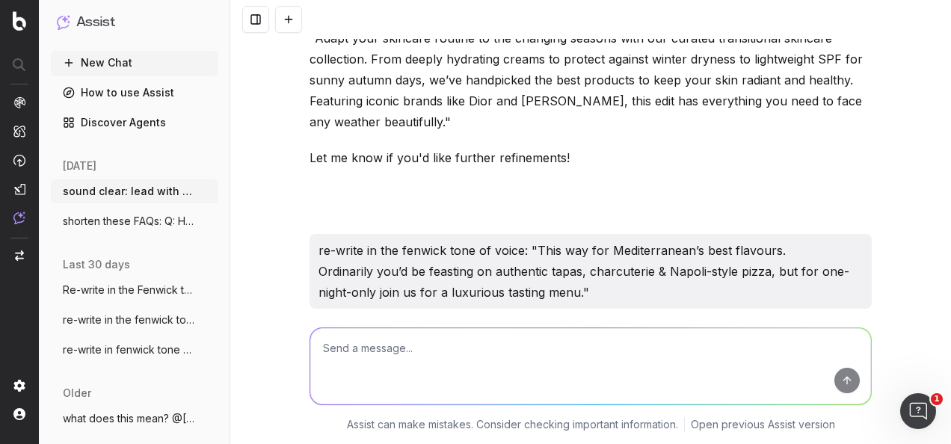
type textarea "b"
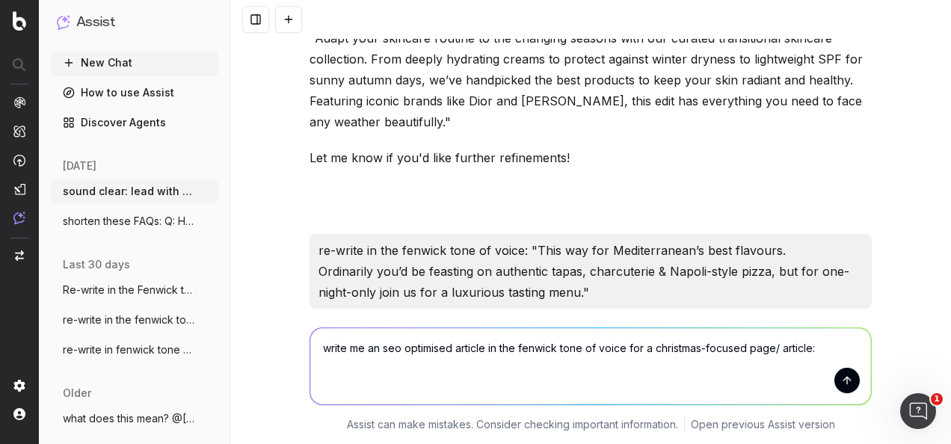
paste textarea "URLs to include Gifts by recipient https://www.fenwick.co.uk/collections/gifts-…"
type textarea "write me an seo optimised article in the fenwick tone of voice for a christmas-…"
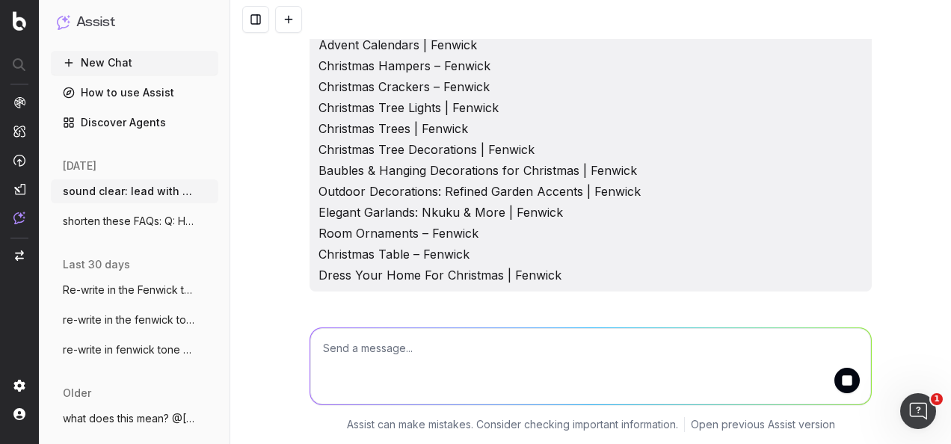
scroll to position [8596, 0]
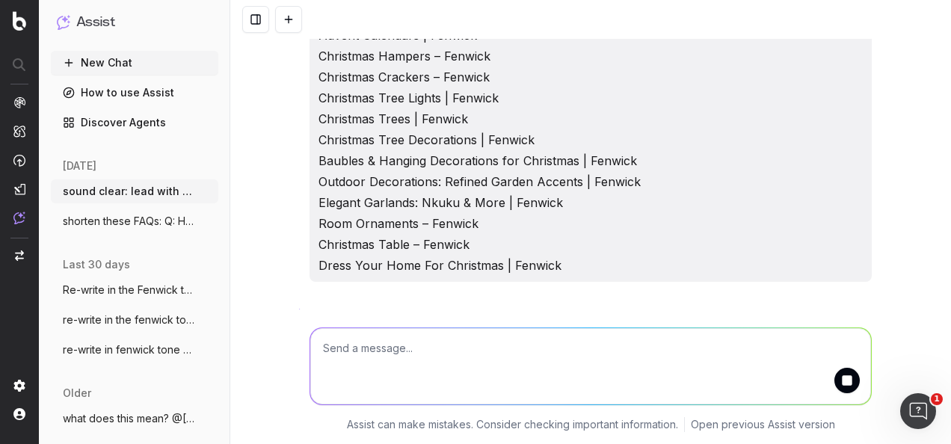
click at [461, 342] on p "Christmas is a time of joy, celebration, and togetherness, and at Fenwick, we’r…" at bounding box center [590, 384] width 562 height 84
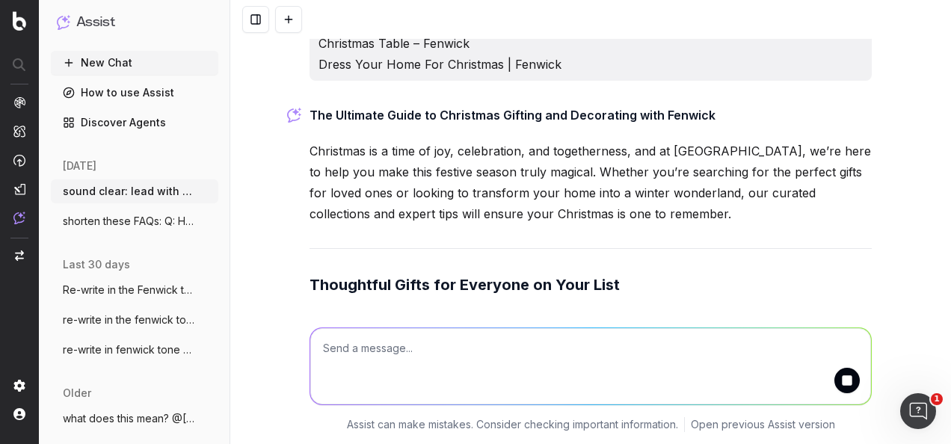
click at [507, 362] on textarea at bounding box center [590, 366] width 561 height 76
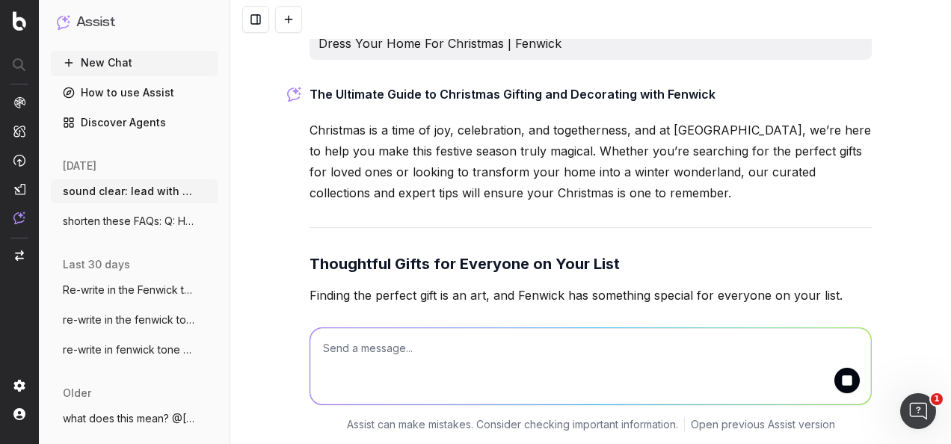
scroll to position [8851, 0]
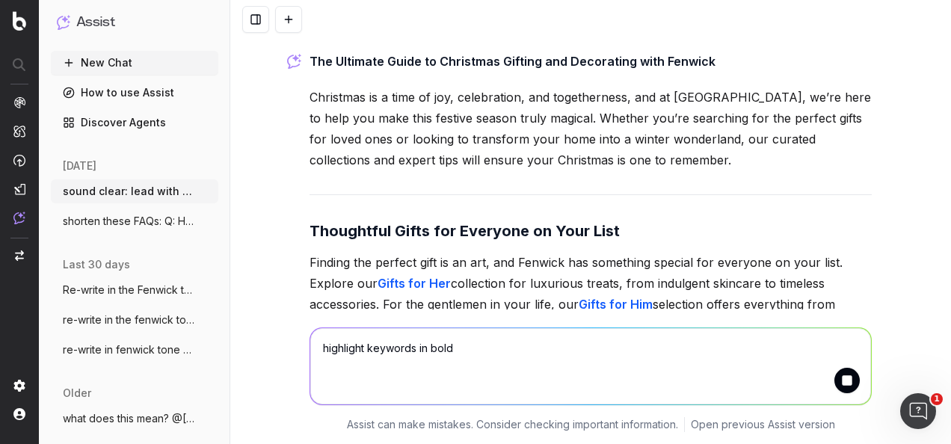
type textarea "highlight keywords in bold"
click at [839, 384] on button "submit" at bounding box center [846, 380] width 25 height 25
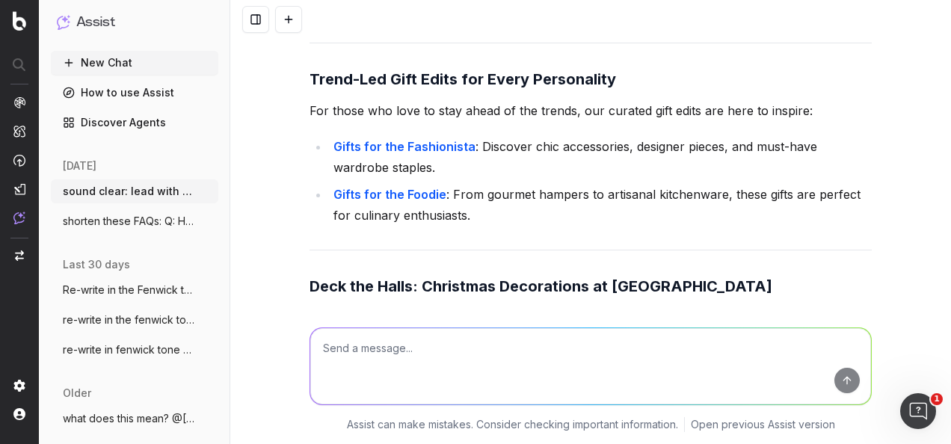
scroll to position [9384, 0]
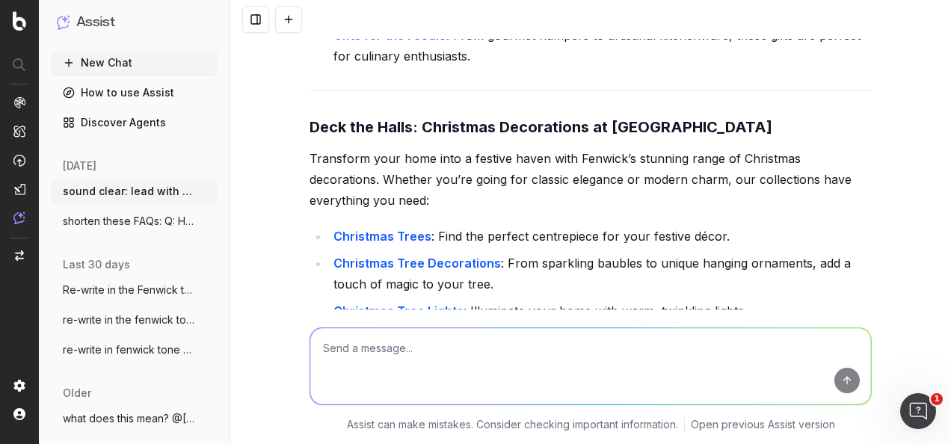
click at [555, 360] on textarea at bounding box center [590, 366] width 561 height 76
drag, startPoint x: 304, startPoint y: 220, endPoint x: 861, endPoint y: 199, distance: 557.3
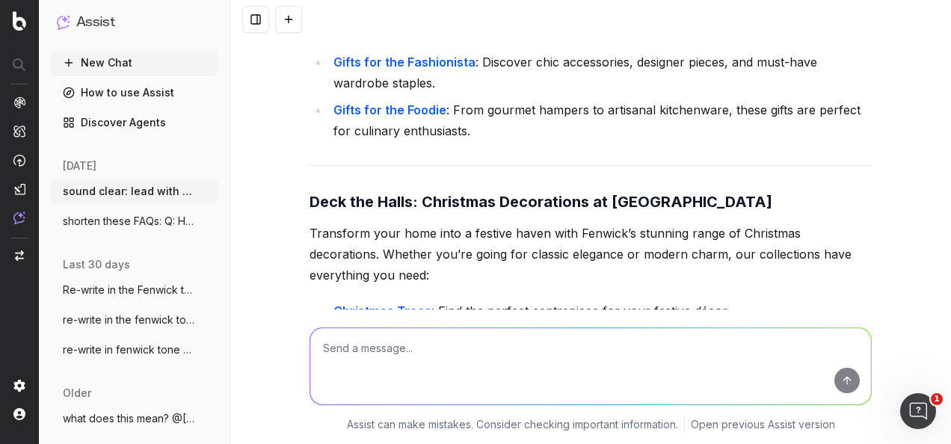
click at [671, 190] on h3 "Deck the Halls: Christmas Decorations at Fenwick" at bounding box center [590, 202] width 562 height 24
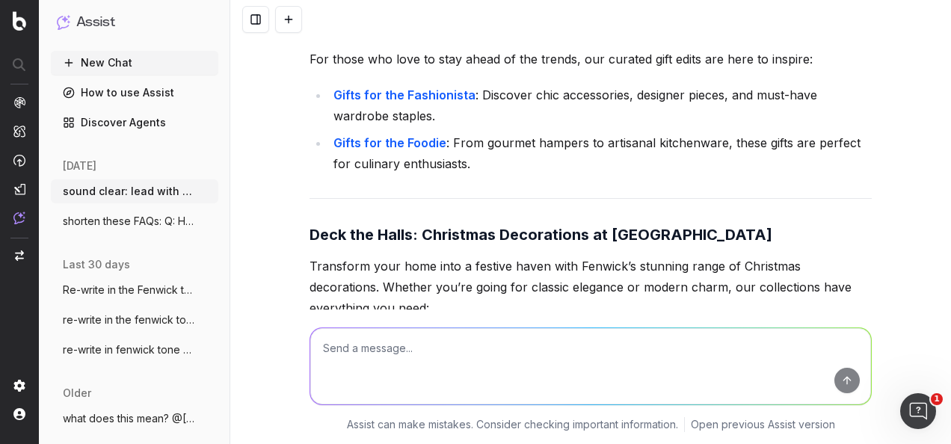
scroll to position [9235, 0]
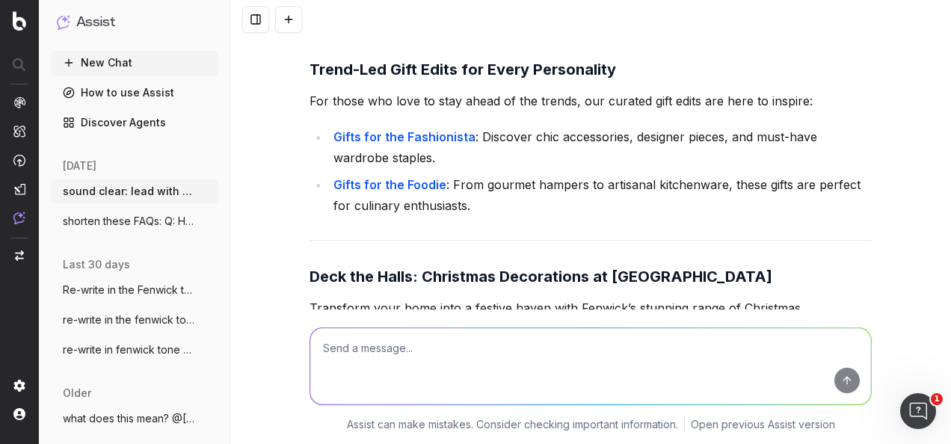
click at [380, 363] on textarea at bounding box center [590, 366] width 561 height 76
paste textarea "This title is generic and more evergreen."
type textarea "sound clear: This title is generic and more evergreen."
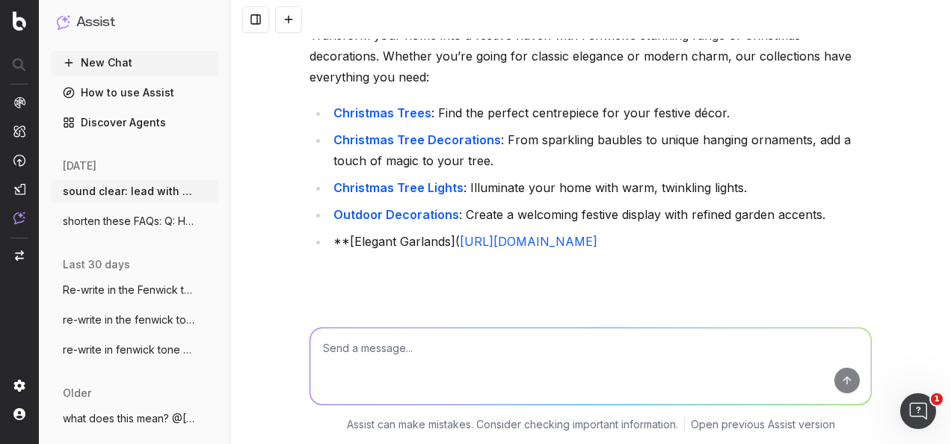
scroll to position [9528, 0]
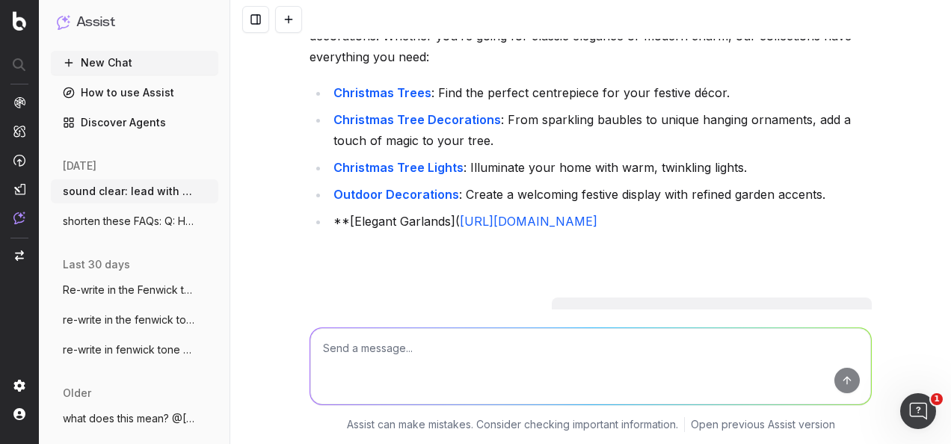
drag, startPoint x: 628, startPoint y: 181, endPoint x: 897, endPoint y: 181, distance: 269.1
click at [897, 181] on div "sound clear: lead with discount offer message in subject line/ pre header to en…" at bounding box center [590, 222] width 721 height 444
click at [452, 364] on textarea at bounding box center [590, 366] width 561 height 76
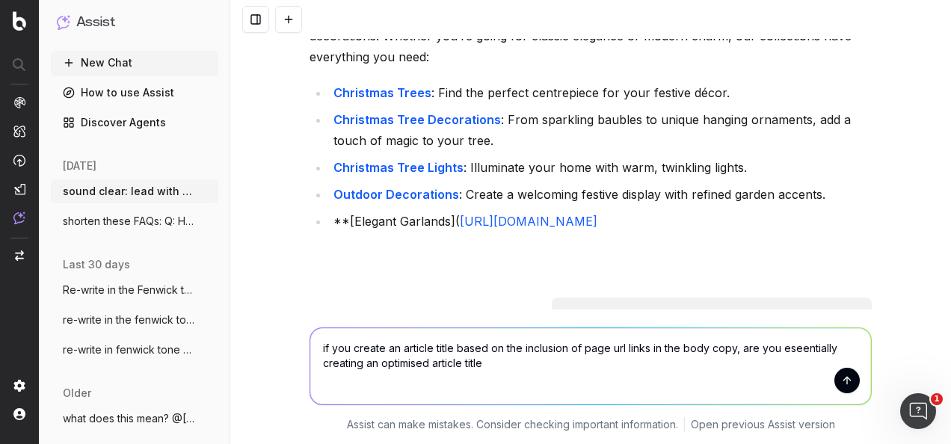
type textarea "if you create an article title based on the inclusion of page url links in the …"
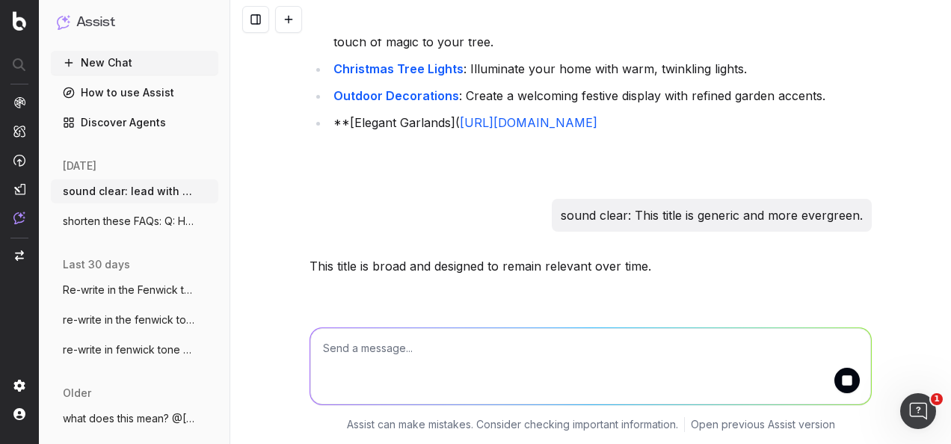
scroll to position [9698, 0]
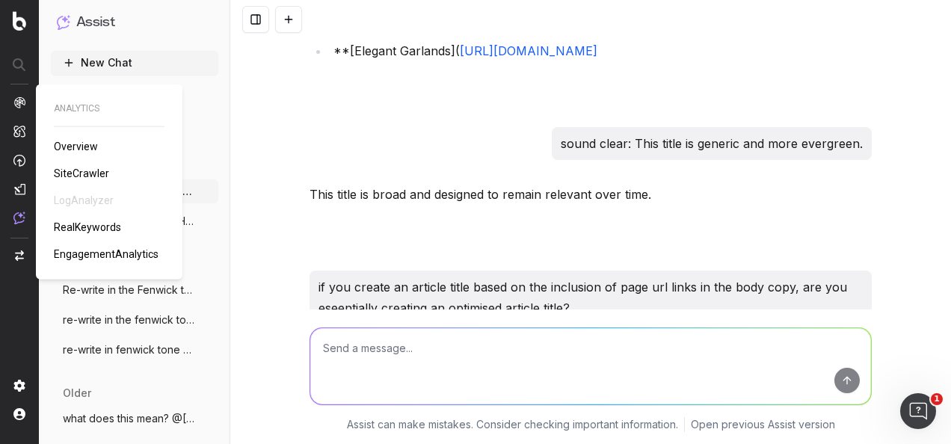
click at [81, 222] on span "RealKeywords" at bounding box center [87, 227] width 67 height 12
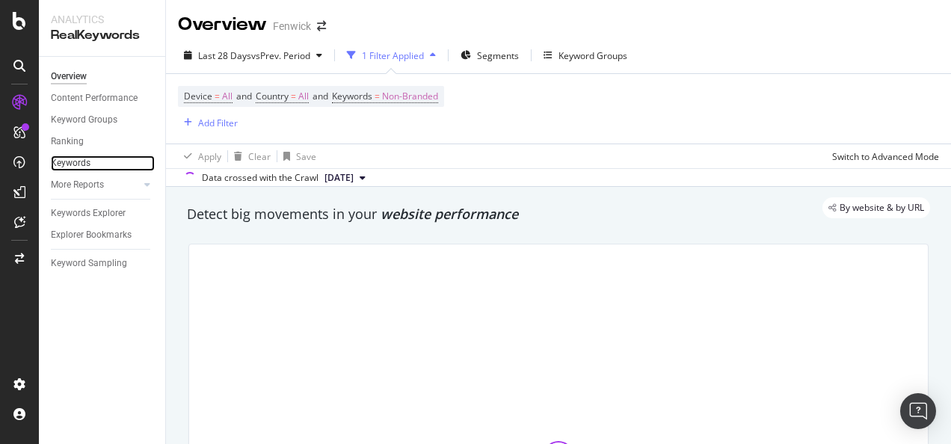
click at [94, 166] on link "Keywords" at bounding box center [103, 163] width 104 height 16
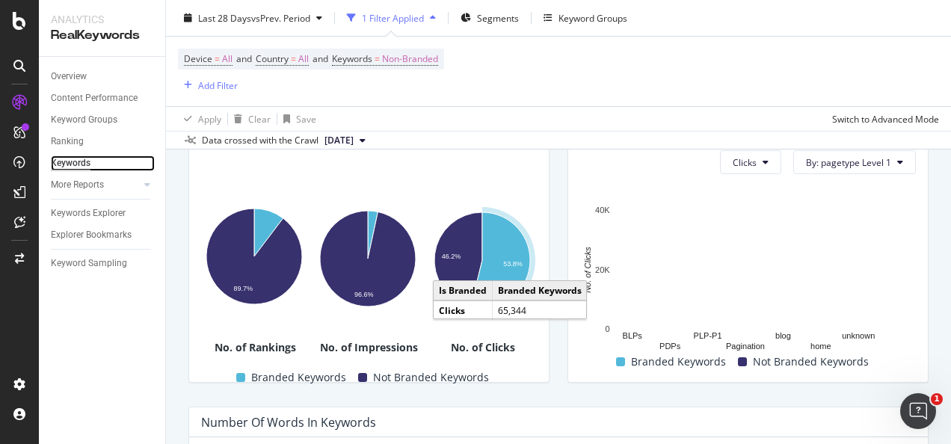
scroll to position [601, 0]
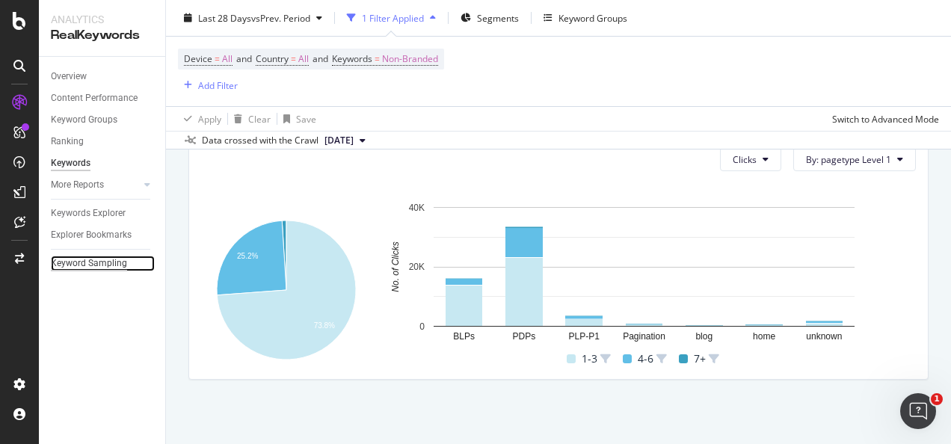
click at [102, 256] on div "Keyword Sampling" at bounding box center [89, 264] width 76 height 16
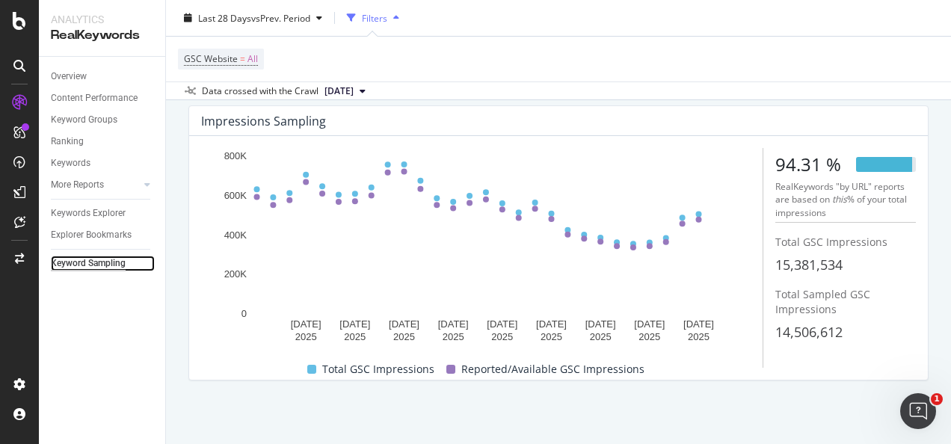
scroll to position [384, 0]
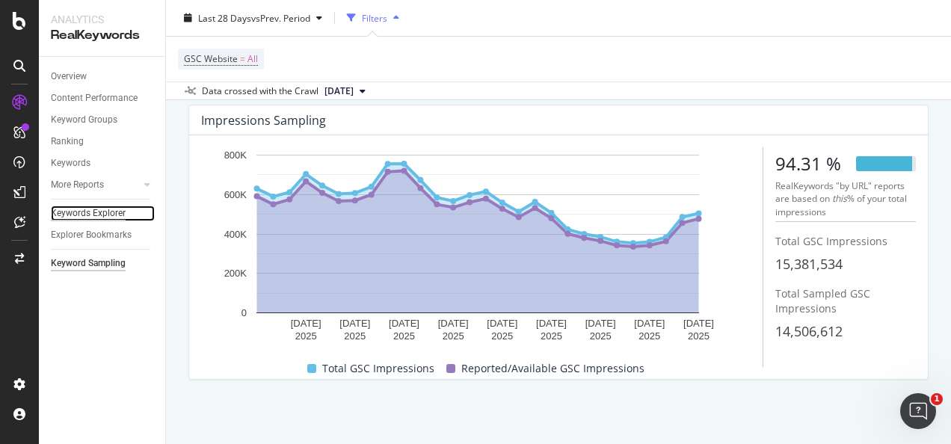
click at [111, 206] on div "Keywords Explorer" at bounding box center [88, 214] width 75 height 16
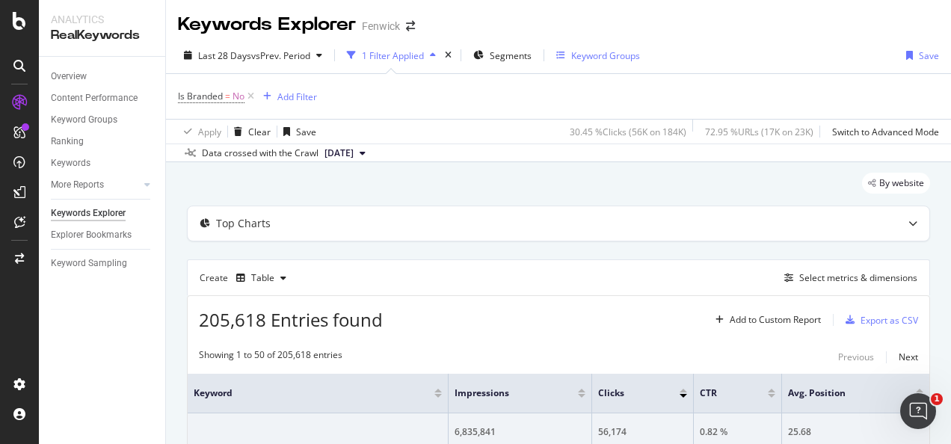
click at [562, 55] on icon "button" at bounding box center [560, 55] width 9 height 9
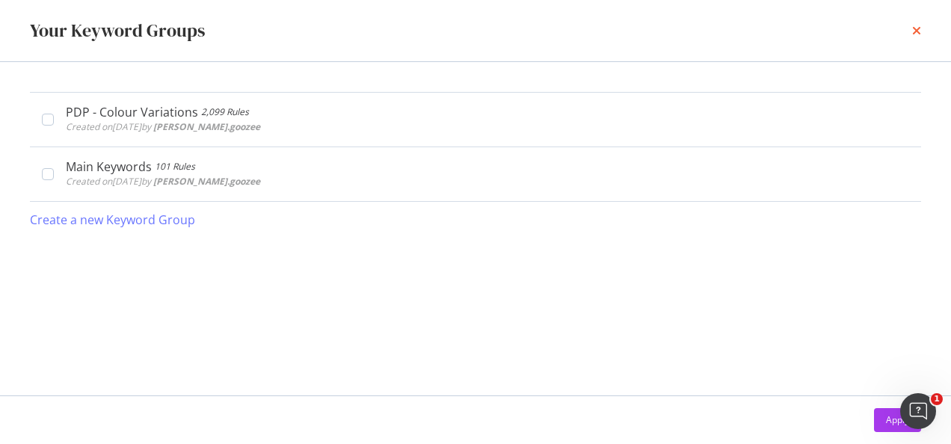
click at [917, 31] on icon "times" at bounding box center [916, 31] width 9 height 12
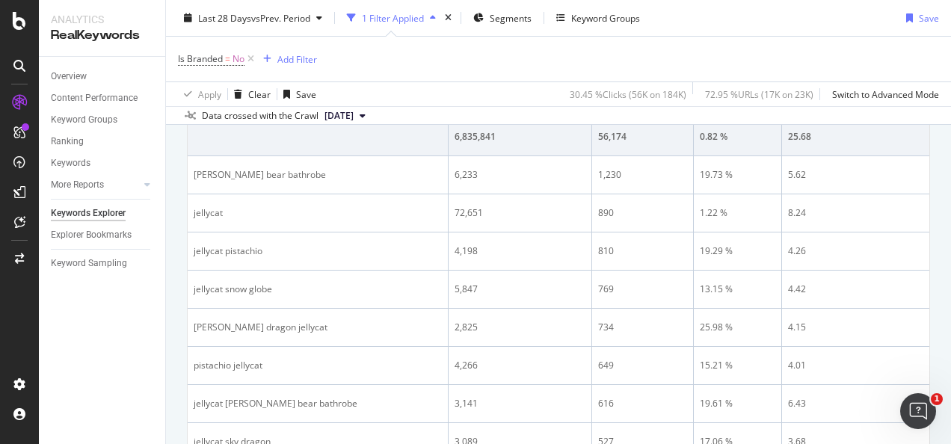
scroll to position [299, 0]
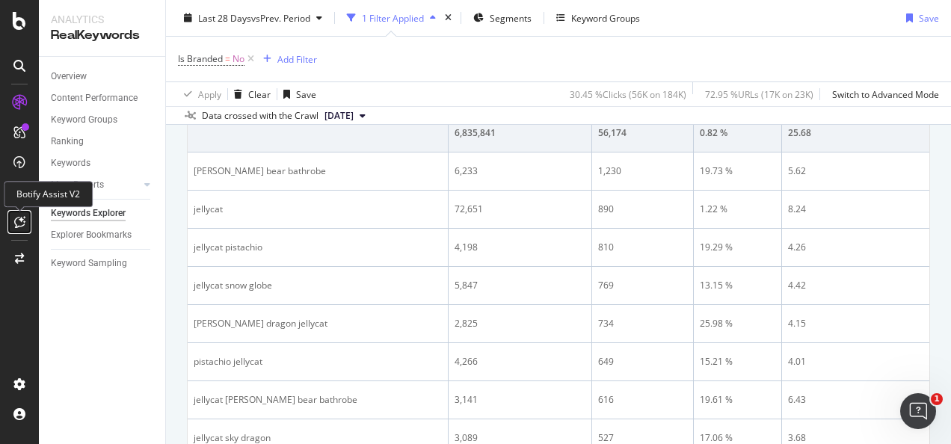
click at [15, 227] on icon at bounding box center [19, 222] width 11 height 12
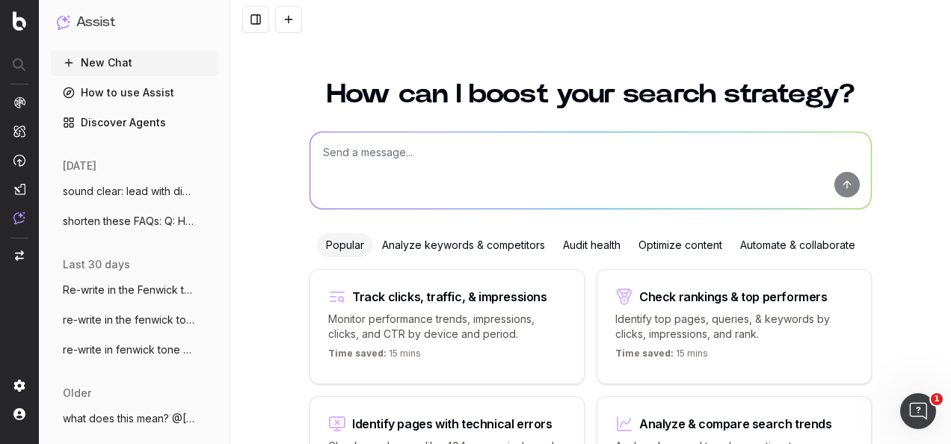
click at [394, 167] on textarea at bounding box center [590, 170] width 561 height 76
type textarea "suggest a different PLP name for 'gifts for fashionista's in the fenwick tone o…"
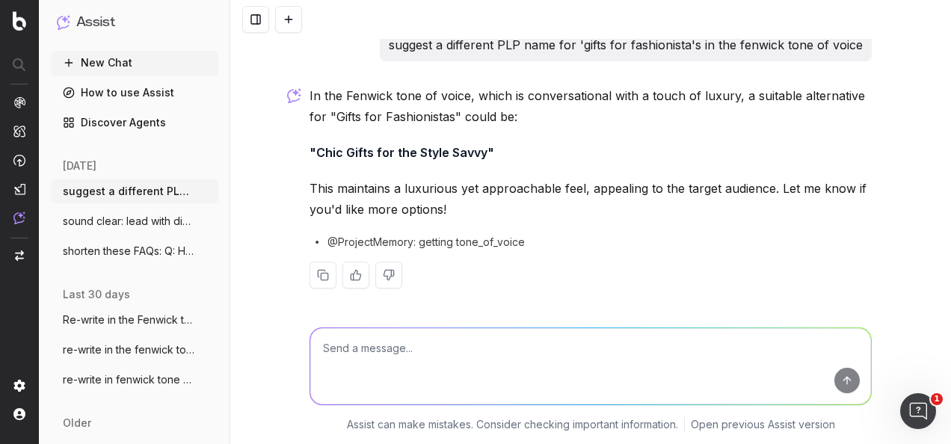
scroll to position [13, 0]
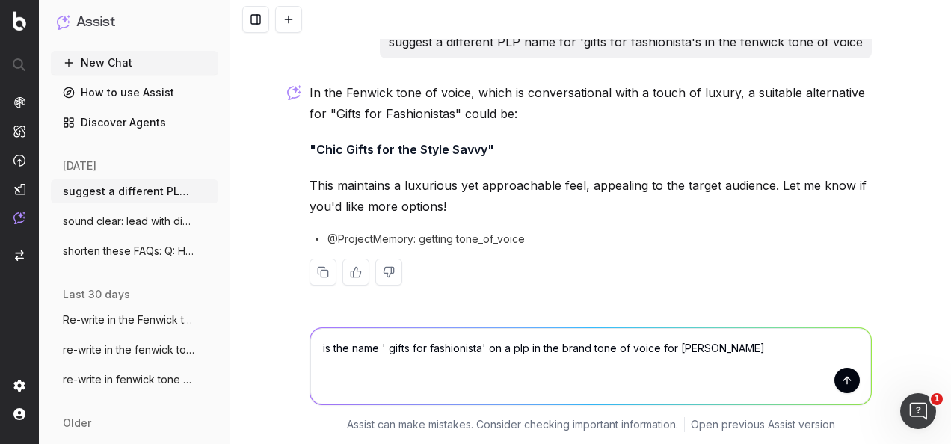
type textarea "is the name ' gifts for fashionista' on a plp in the brand tone of voice for fe…"
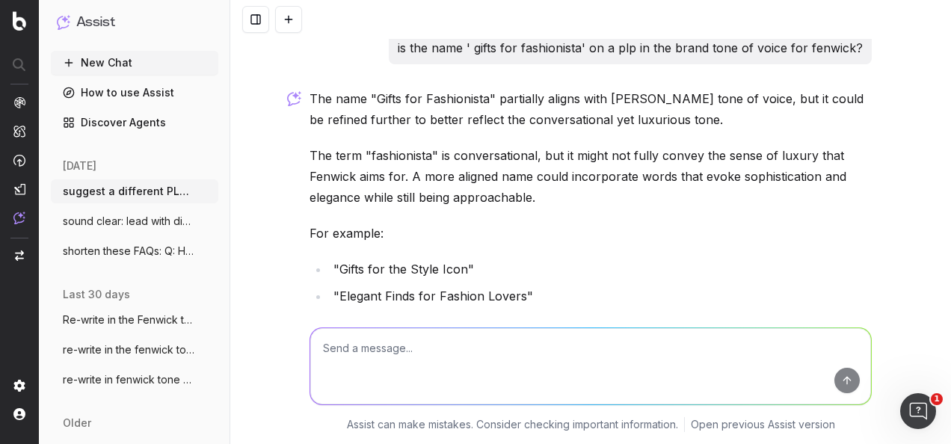
scroll to position [366, 0]
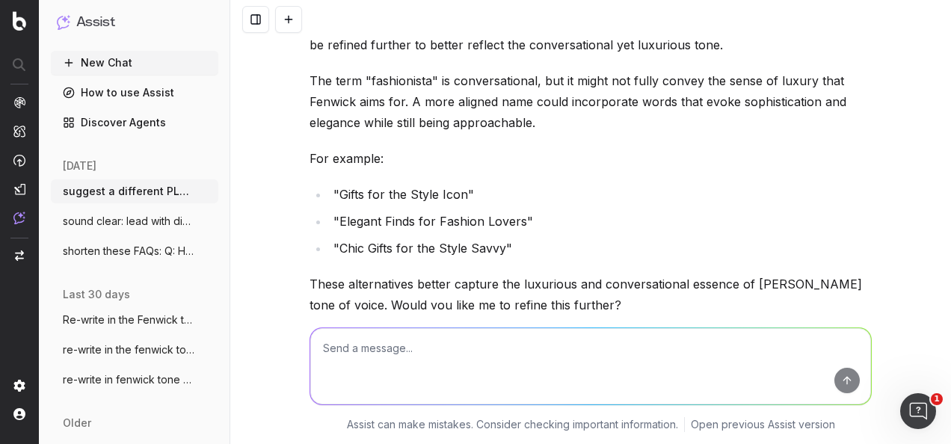
click at [413, 215] on li ""Elegant Finds for Fashion Lovers"" at bounding box center [600, 221] width 543 height 21
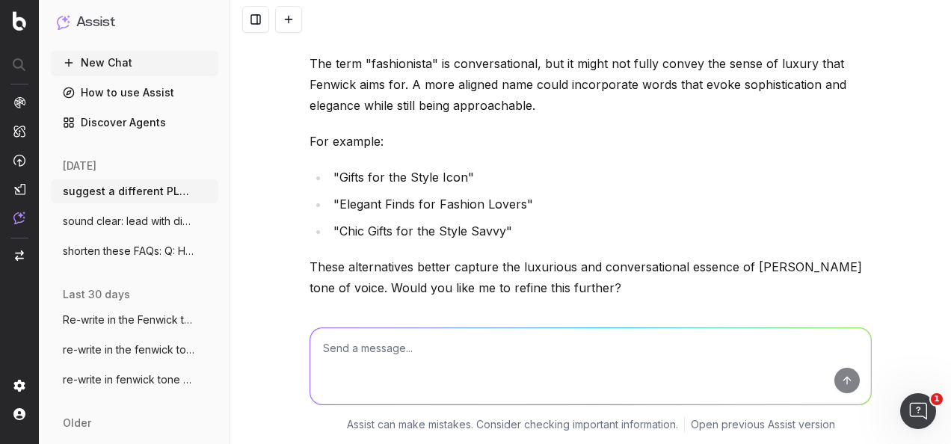
scroll to position [363, 0]
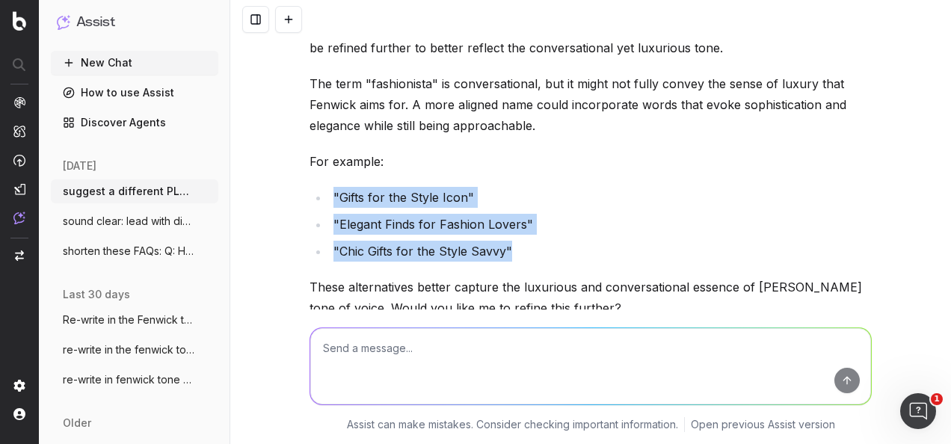
drag, startPoint x: 484, startPoint y: 248, endPoint x: 327, endPoint y: 185, distance: 169.8
click at [327, 185] on div "The name "Gifts for Fashionista" partially aligns with Fenwick's tone of voice,…" at bounding box center [590, 200] width 562 height 368
copy ul ""Gifts for the Style Icon" "Elegant Finds for Fashion Lovers" "Chic Gifts for t…"
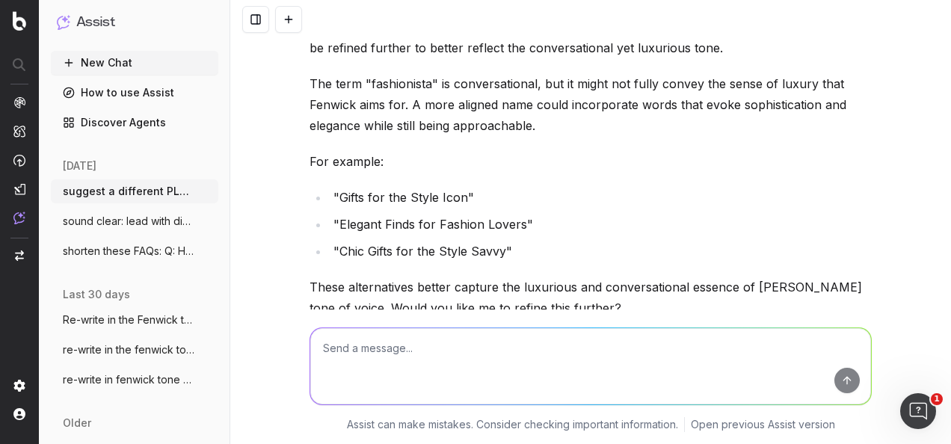
click at [466, 386] on textarea at bounding box center [590, 366] width 561 height 76
paste textarea "⦁ Can we rename this PLP to align with the Fenwick brand voice -"Gifts for the …"
type textarea "make this clear: ⦁ Can we rename this PLP to align with the Fenwick brand voice…"
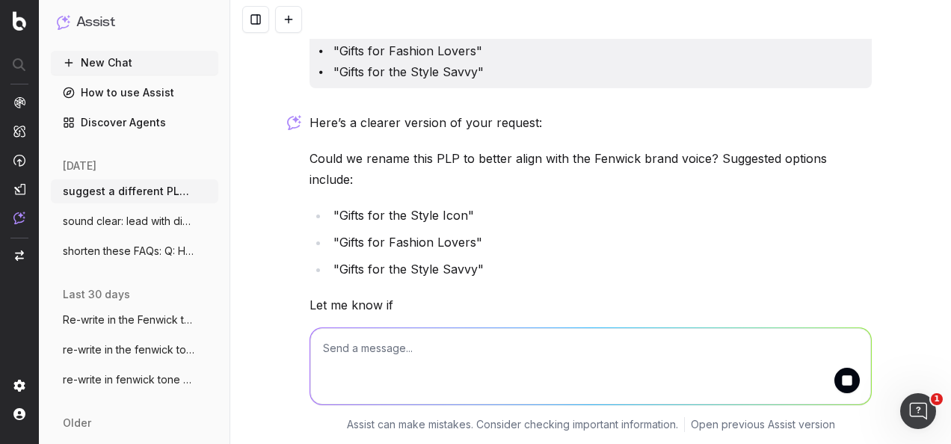
scroll to position [806, 0]
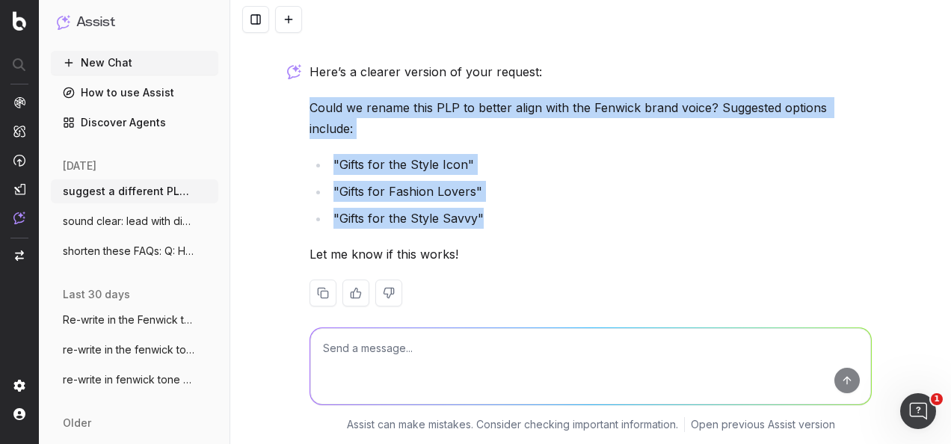
drag, startPoint x: 477, startPoint y: 197, endPoint x: 304, endPoint y: 100, distance: 198.8
click at [309, 100] on div "Here’s a clearer version of your request: Could we rename this PLP to better al…" at bounding box center [590, 195] width 562 height 269
copy div "Could we rename this PLP to better align with the Fenwick brand voice? Suggeste…"
click at [417, 332] on textarea at bounding box center [590, 366] width 561 height 76
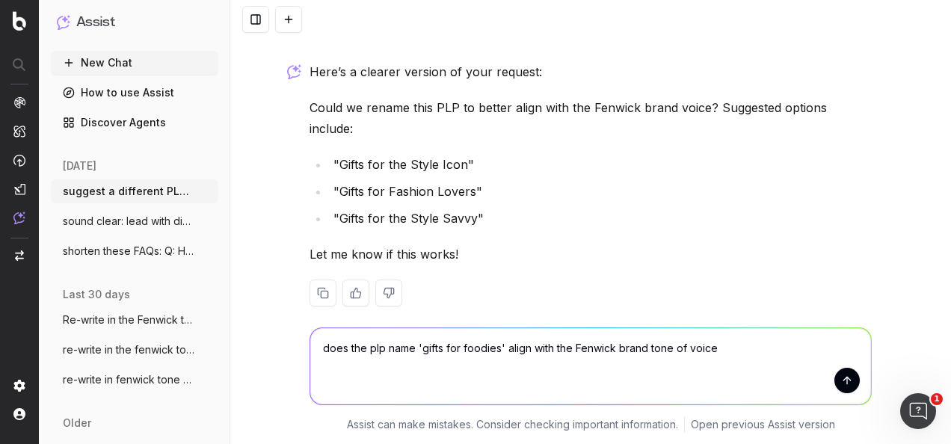
type textarea "does the plp name 'gifts for foodies' align with the Fenwick brand tone of voic…"
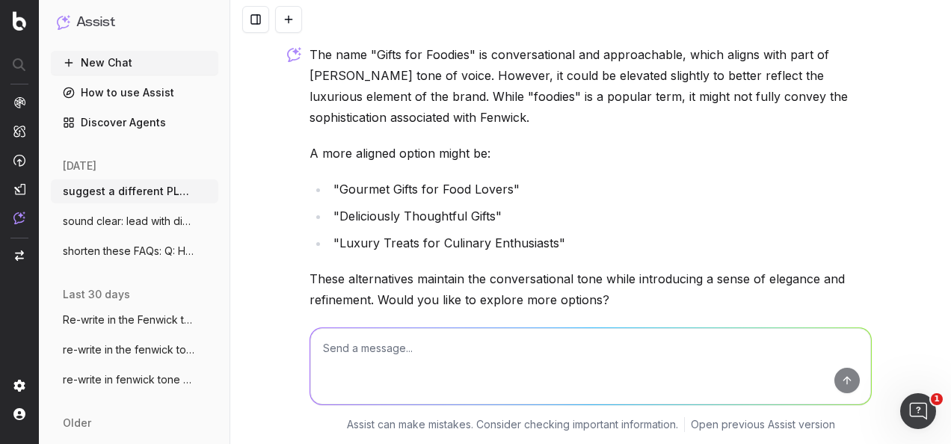
scroll to position [1120, 0]
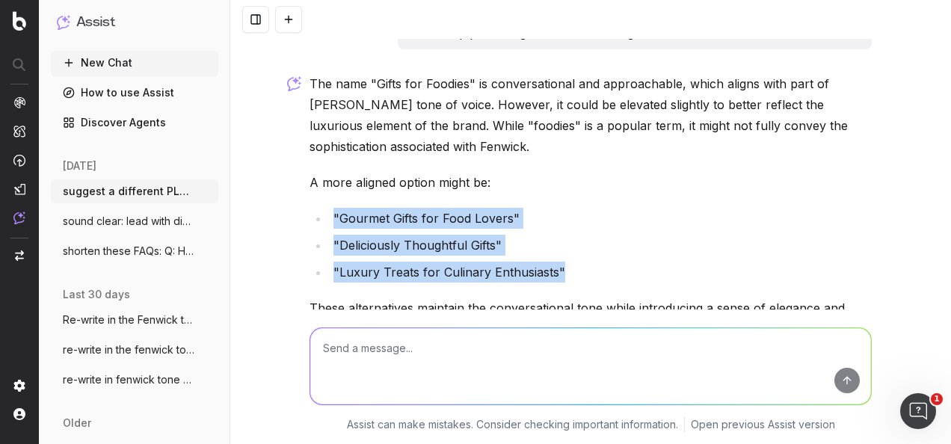
drag, startPoint x: 556, startPoint y: 248, endPoint x: 323, endPoint y: 181, distance: 242.8
click at [323, 181] on div "The name "Gifts for Foodies" is conversational and approachable, which aligns w…" at bounding box center [590, 239] width 562 height 332
copy ul ""Gourmet Gifts for Food Lovers" "Deliciously Thoughtful Gifts" "Luxury Treats f…"
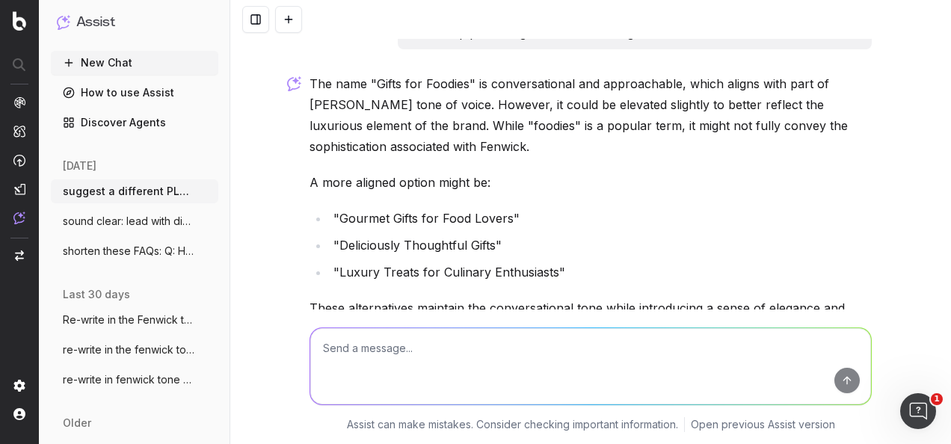
click at [475, 347] on textarea at bounding box center [590, 366] width 561 height 76
paste textarea "INTRODUCTION: Christmas is a time of joy, celebration, and togetherness, and at…"
type textarea "write a conclusion: INTRODUCTION: Christmas is a time of joy, celebration, and …"
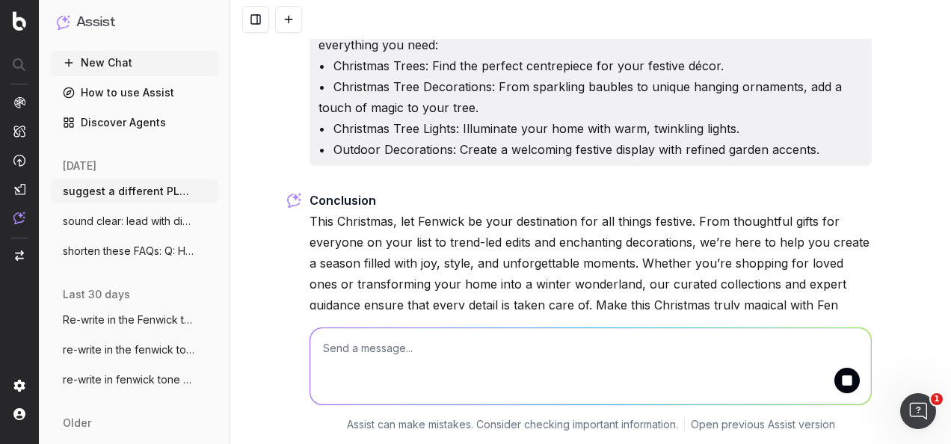
scroll to position [2017, 0]
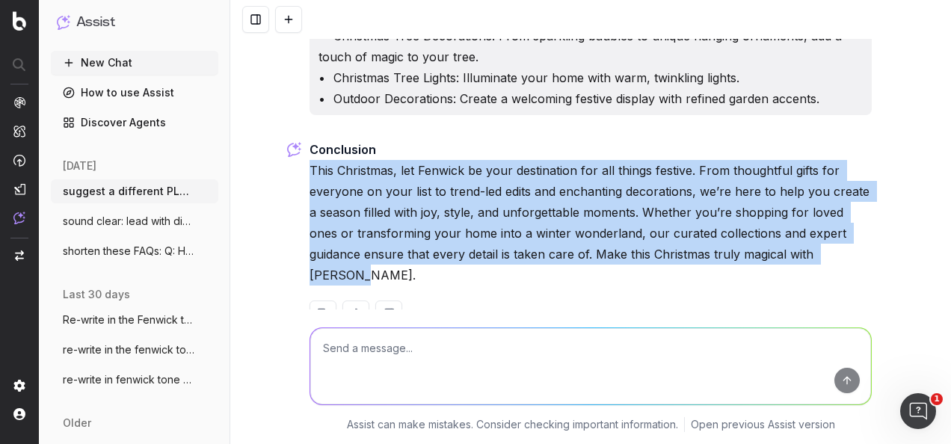
drag, startPoint x: 828, startPoint y: 237, endPoint x: 301, endPoint y: 150, distance: 534.2
copy p "This Christmas, let Fenwick be your destination for all things festive. From th…"
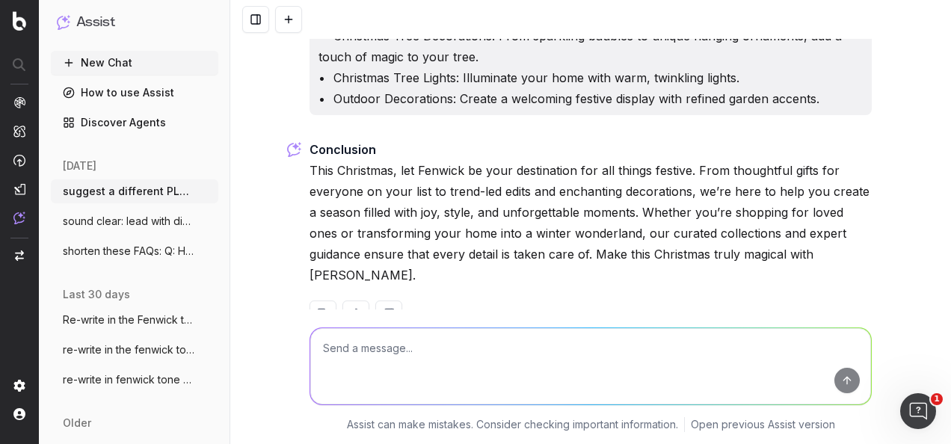
click at [439, 360] on textarea at bounding box center [590, 366] width 561 height 76
paste textarea "H1: The Ultimate Guide to Christmas Gifting and Decorating with Fenwick"
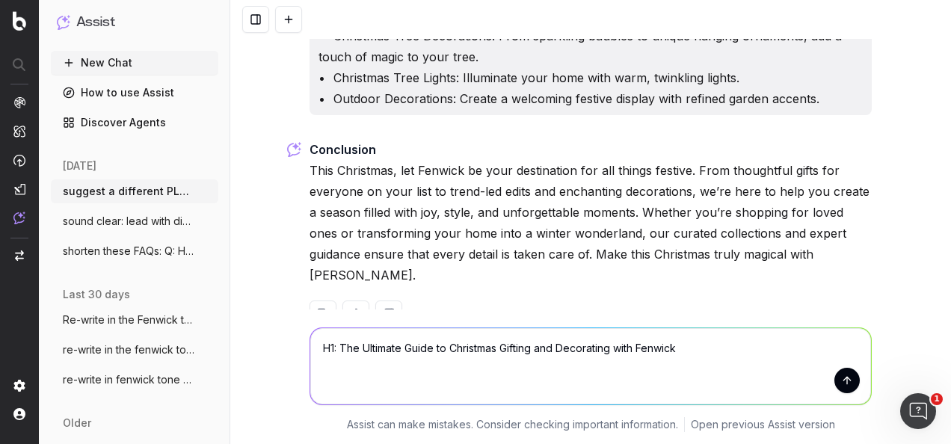
click at [317, 343] on textarea "H1: The Ultimate Guide to Christmas Gifting and Decorating with Fenwick" at bounding box center [590, 366] width 561 height 76
click at [431, 345] on textarea "Based on this title: H1: The Ultimate Guide to Christmas Gifting and Decorating…" at bounding box center [590, 366] width 561 height 76
click at [836, 349] on textarea "Based on this editorial title: 'The Ultimate Guide to Christmas Gifting and Dec…" at bounding box center [590, 366] width 561 height 76
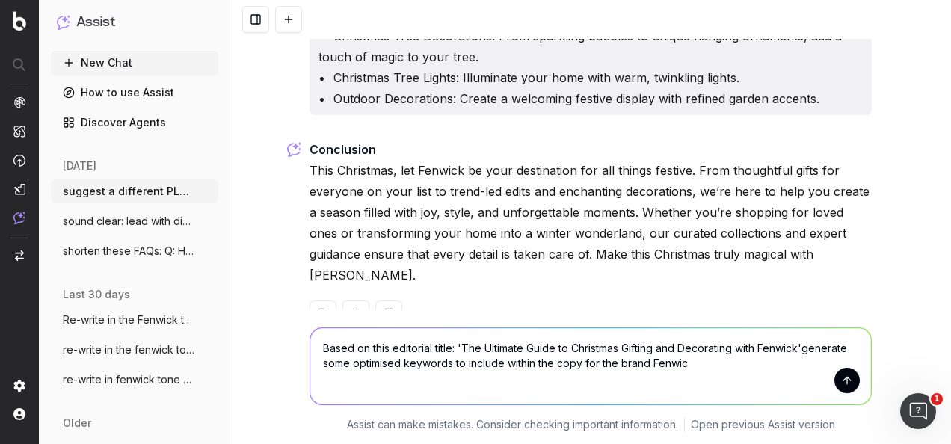
type textarea "Based on this editorial title: 'The Ultimate Guide to Christmas Gifting and Dec…"
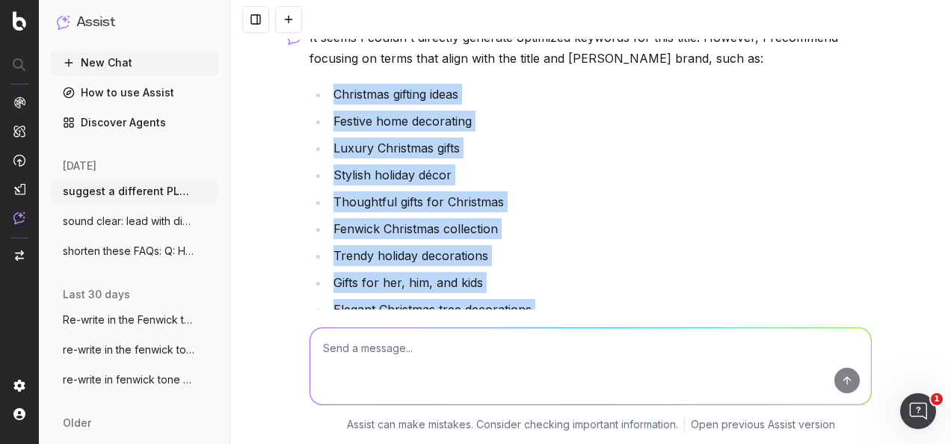
scroll to position [2498, 0]
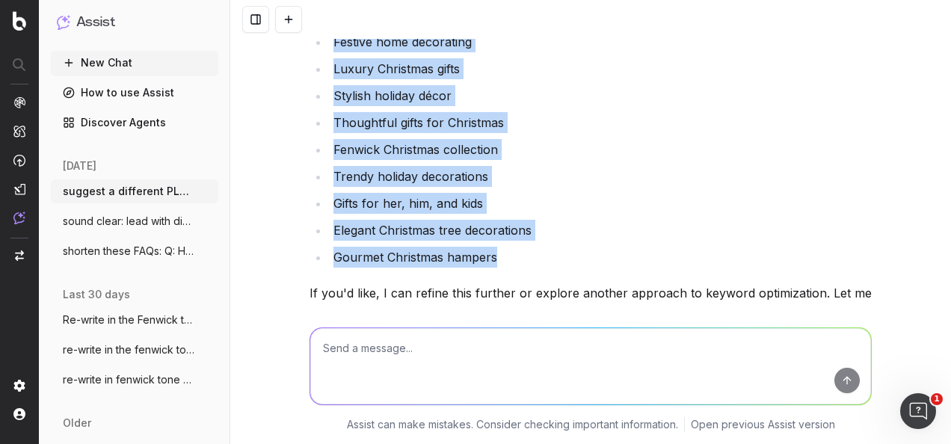
drag, startPoint x: 327, startPoint y: 121, endPoint x: 518, endPoint y: 215, distance: 213.3
click at [518, 215] on ul "Christmas gifting ideas Festive home decorating Luxury Christmas gifts Stylish …" at bounding box center [590, 135] width 562 height 263
copy ul "Christmas gifting ideas Festive home decorating Luxury Christmas gifts Stylish …"
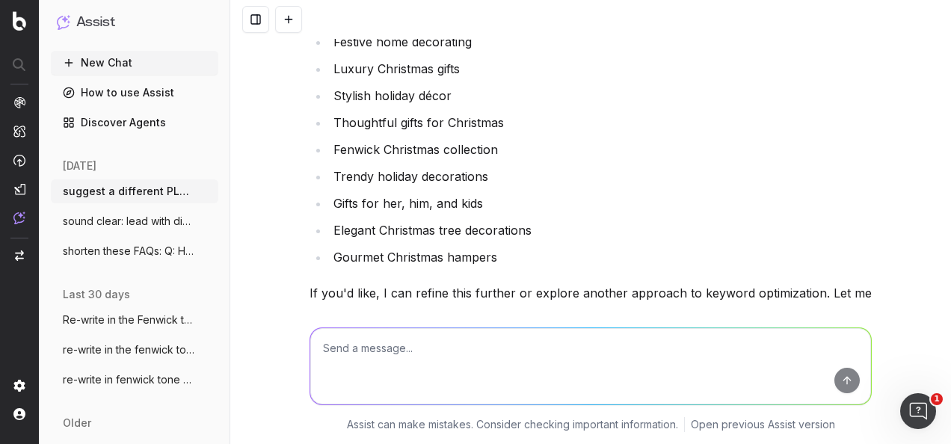
click at [472, 357] on textarea at bounding box center [590, 366] width 561 height 76
paste textarea "Create a welcoming festive display with refined garden accents and stylish holi…"
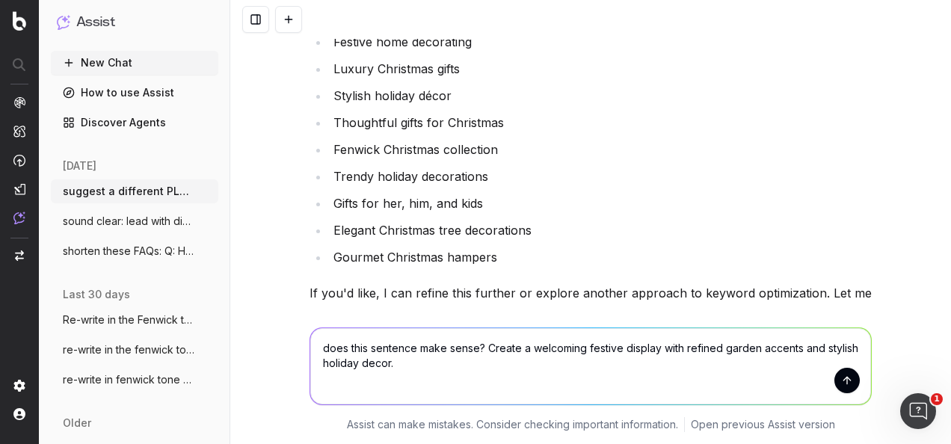
click at [480, 347] on textarea "does this sentence make sense? Create a welcoming festive display with refined …" at bounding box center [590, 366] width 561 height 76
click at [450, 365] on textarea "does this sentence make sense? 'Create a welcoming festive display with refined…" at bounding box center [590, 366] width 561 height 76
type textarea "does this sentence make sense? 'Create a welcoming festive display with refined…"
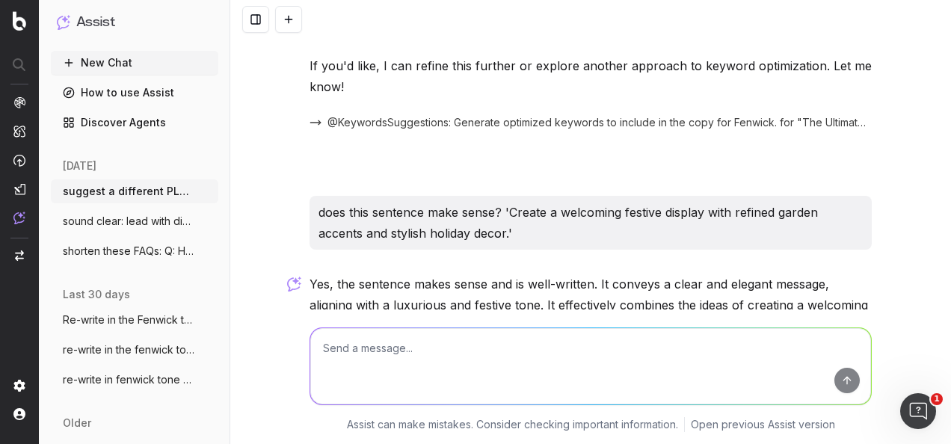
scroll to position [2776, 0]
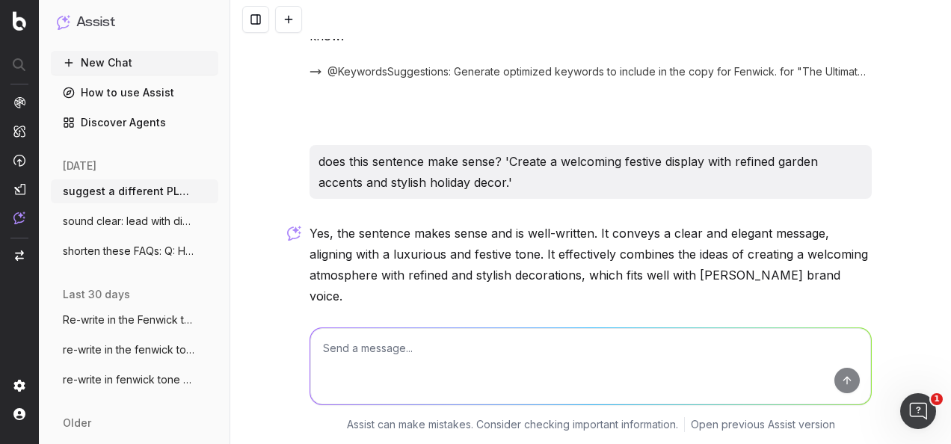
click at [499, 223] on p "Yes, the sentence makes sense and is well-written. It conveys a clear and elega…" at bounding box center [590, 265] width 562 height 84
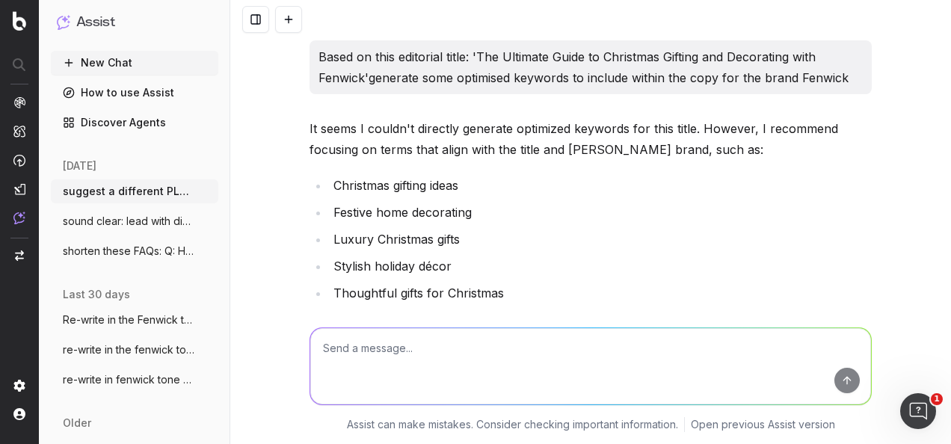
scroll to position [2403, 0]
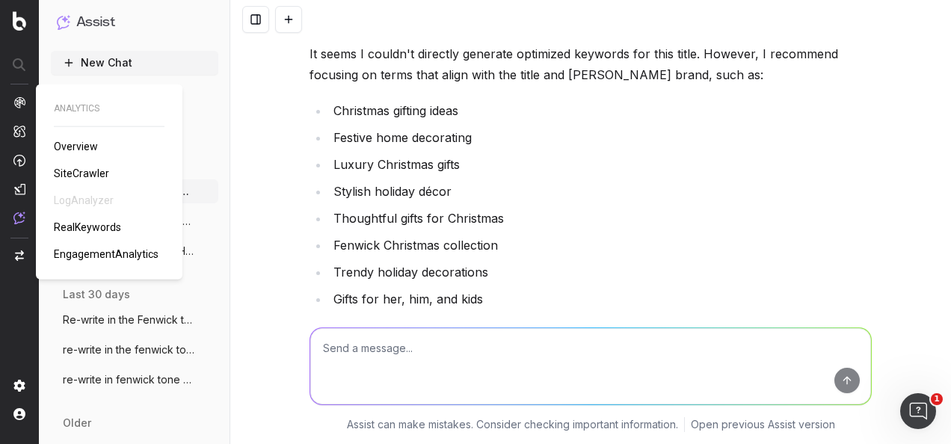
click at [114, 230] on span "RealKeywords" at bounding box center [87, 227] width 67 height 12
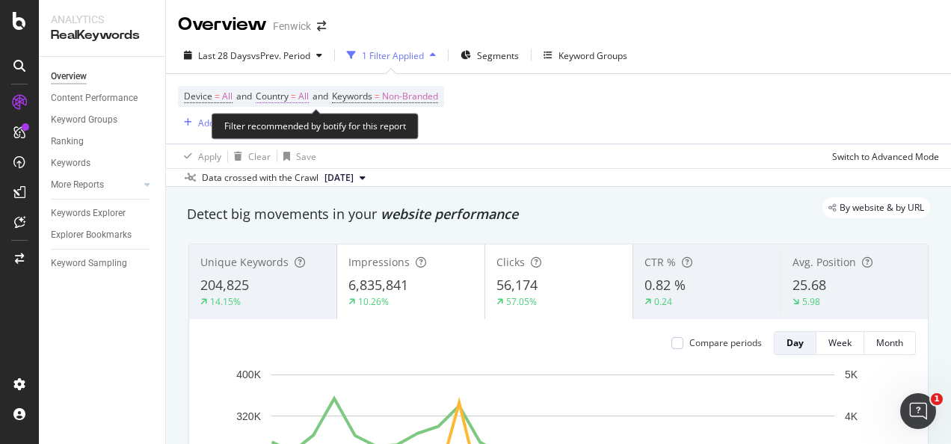
click at [306, 96] on span "All" at bounding box center [303, 96] width 10 height 21
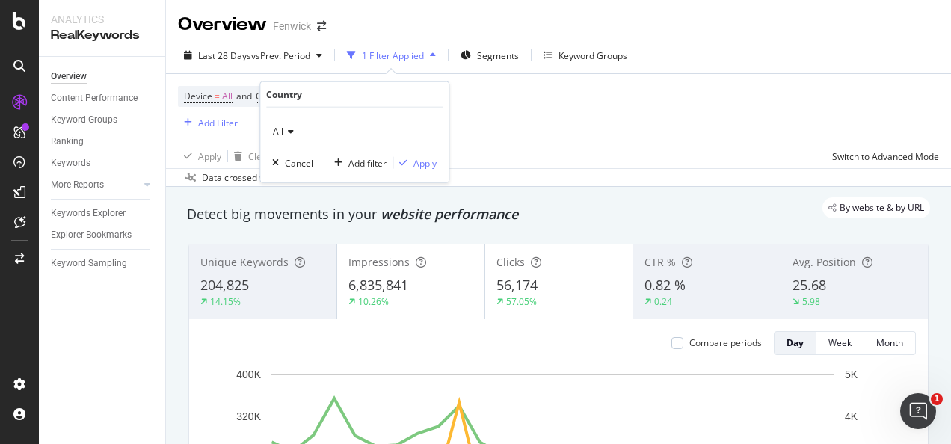
click at [286, 131] on icon at bounding box center [288, 131] width 10 height 9
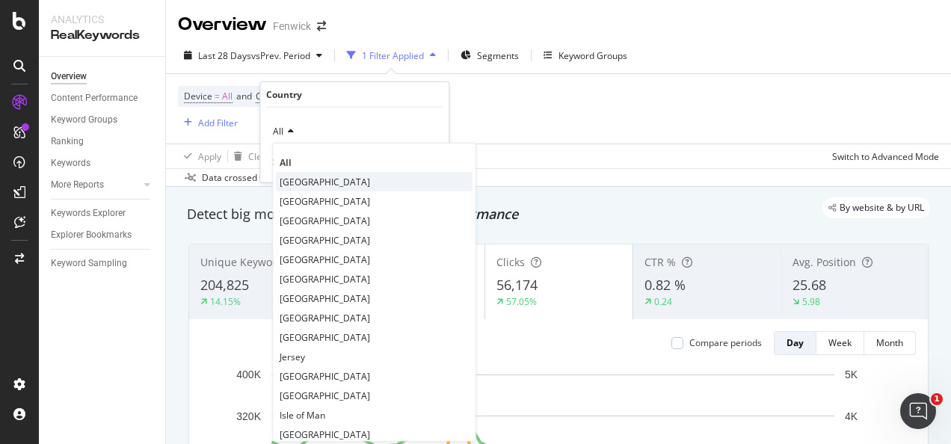
click at [331, 172] on div "[GEOGRAPHIC_DATA]" at bounding box center [374, 181] width 197 height 19
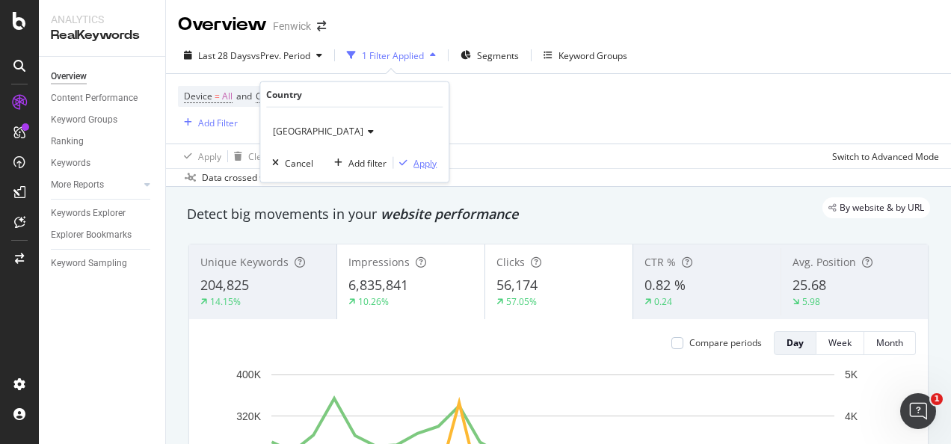
click at [417, 160] on div "Apply" at bounding box center [424, 162] width 23 height 13
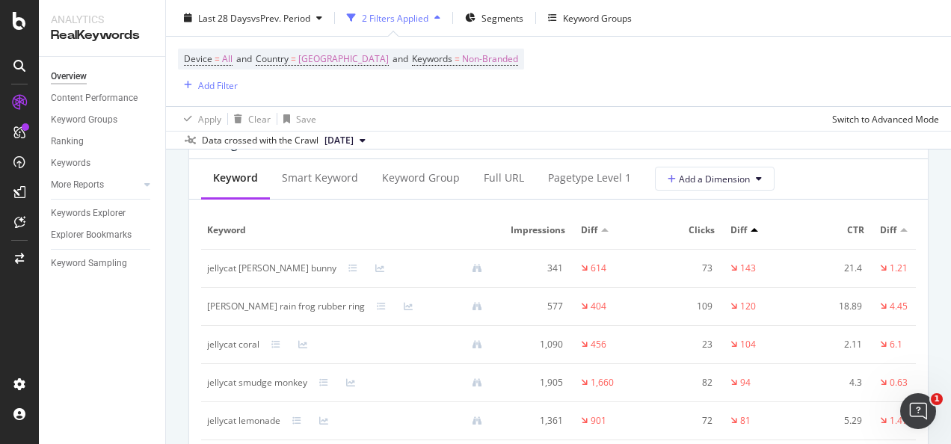
scroll to position [1707, 0]
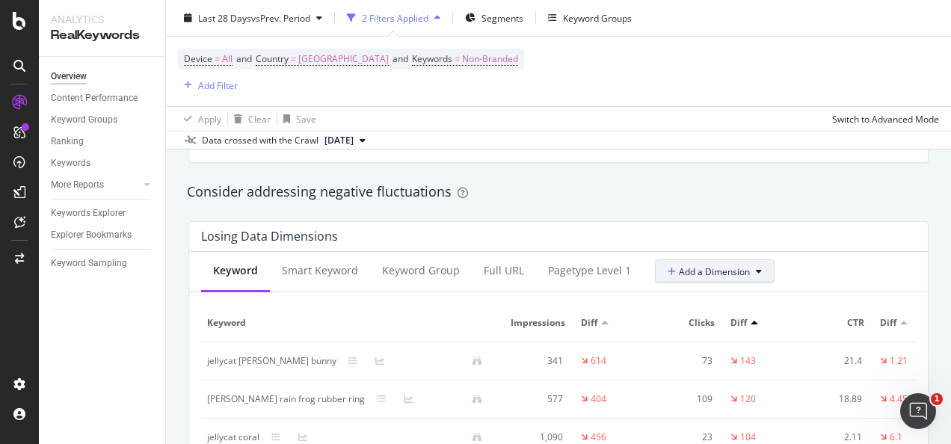
click at [724, 278] on span "Add a Dimension" at bounding box center [709, 271] width 82 height 13
click at [780, 252] on div "Losing Data Dimensions" at bounding box center [558, 237] width 739 height 30
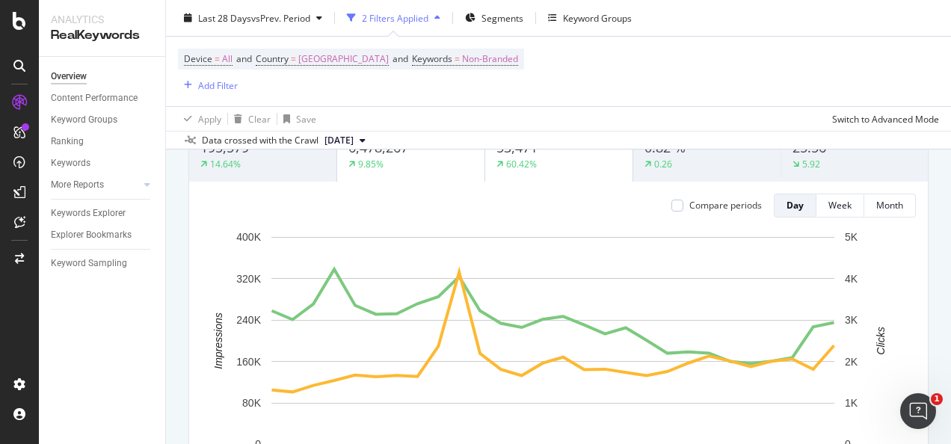
scroll to position [0, 0]
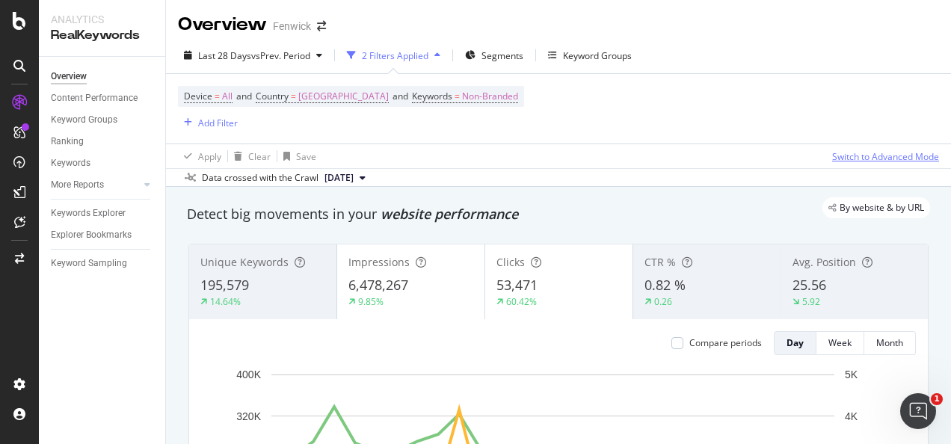
click at [854, 157] on div "Switch to Advanced Mode" at bounding box center [885, 156] width 107 height 13
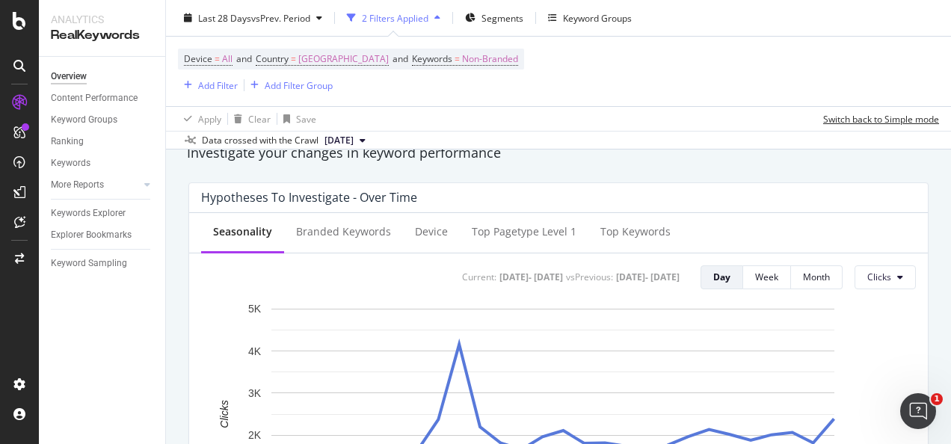
scroll to position [374, 0]
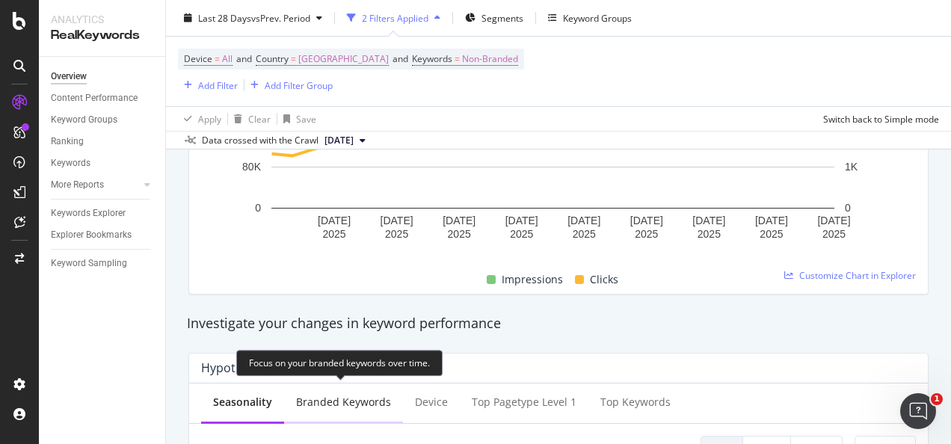
click at [326, 400] on div "Branded Keywords" at bounding box center [343, 402] width 95 height 15
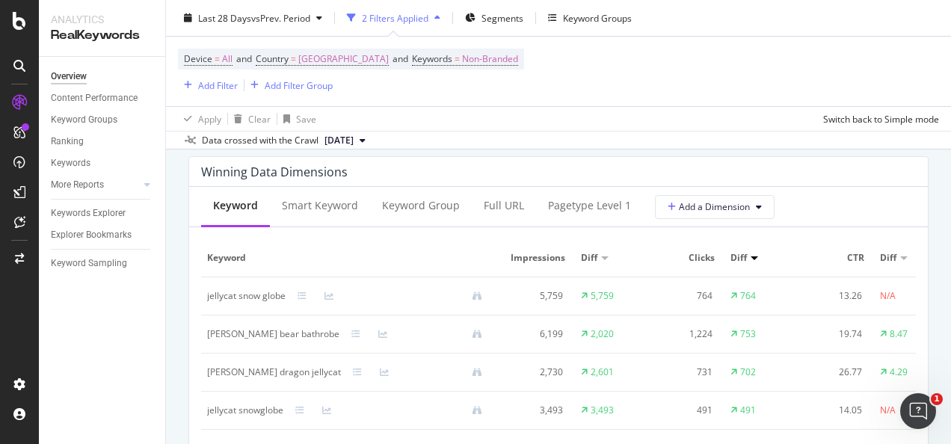
scroll to position [1570, 0]
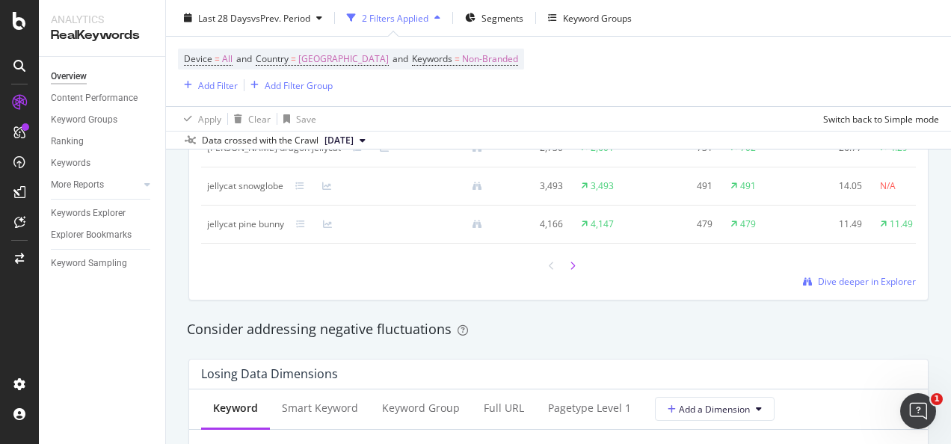
click at [570, 271] on icon at bounding box center [573, 266] width 6 height 9
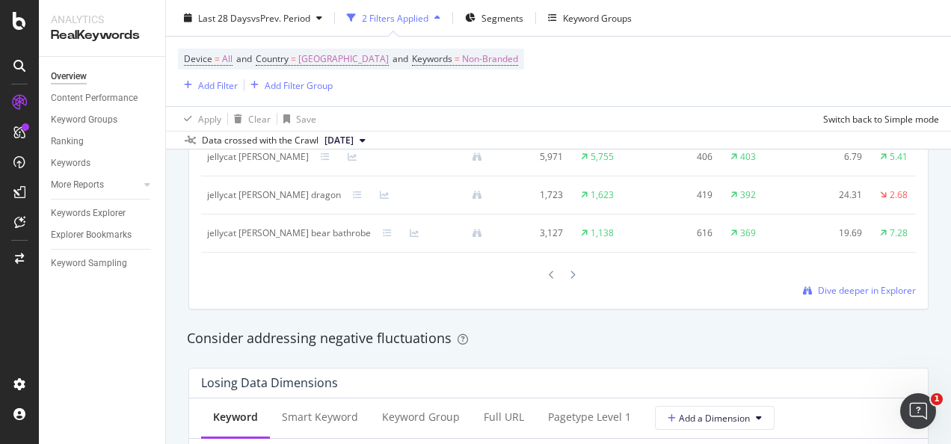
scroll to position [1707, 0]
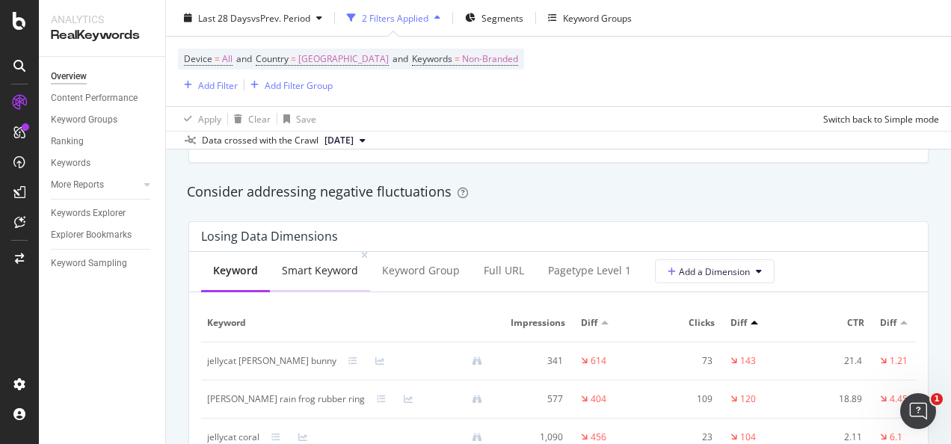
click at [311, 278] on div "Smart Keyword" at bounding box center [320, 270] width 76 height 15
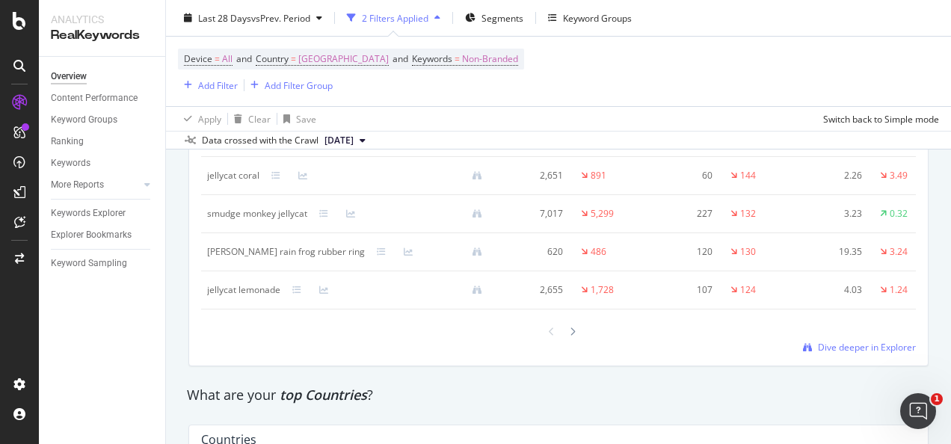
scroll to position [1857, 0]
